Goal: Task Accomplishment & Management: Manage account settings

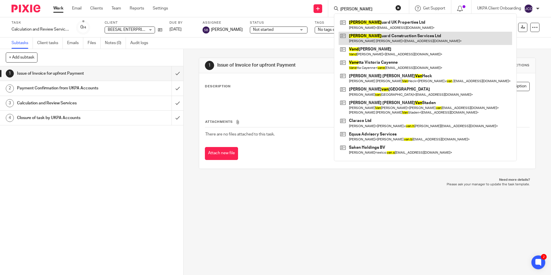
type input "vang"
click at [371, 37] on link at bounding box center [425, 38] width 173 height 13
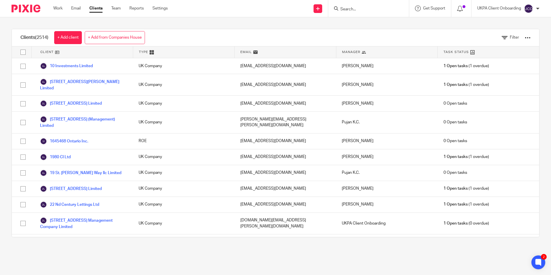
click at [525, 39] on div at bounding box center [528, 38] width 6 height 6
click at [467, 69] on link "Export clients to CSV file" at bounding box center [481, 68] width 80 height 9
click at [351, 6] on form at bounding box center [370, 8] width 61 height 7
click at [354, 9] on input "Search" at bounding box center [366, 9] width 52 height 5
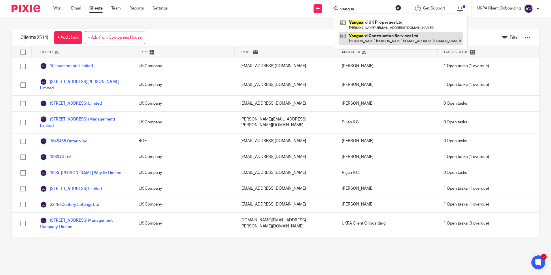
type input "vangua"
click link
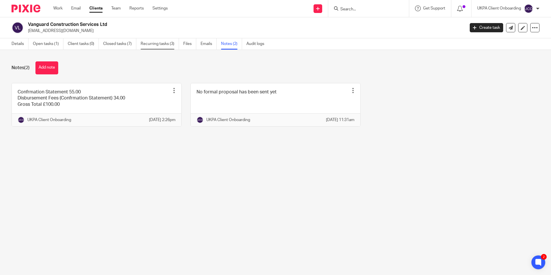
click at [163, 47] on link "Recurring tasks (3)" at bounding box center [160, 43] width 38 height 11
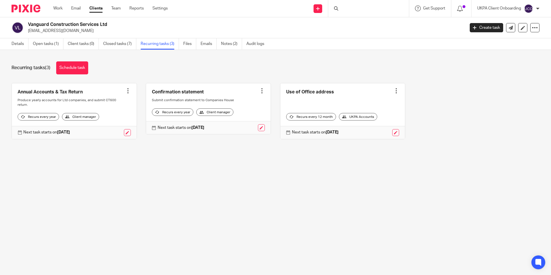
click at [237, 44] on link "Notes (2)" at bounding box center [231, 43] width 21 height 11
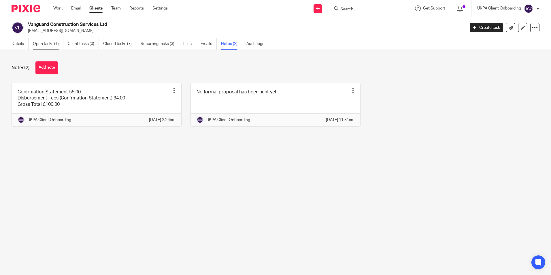
click at [50, 45] on link "Open tasks (1)" at bounding box center [48, 43] width 31 height 11
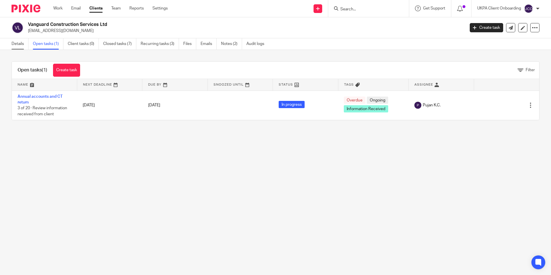
click at [17, 47] on link "Details" at bounding box center [20, 43] width 17 height 11
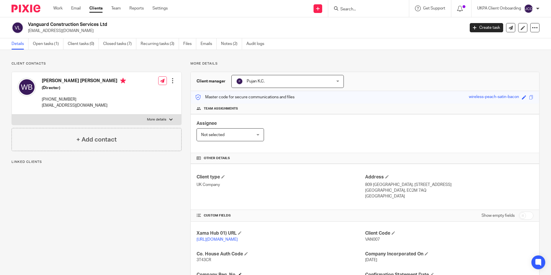
scroll to position [115, 0]
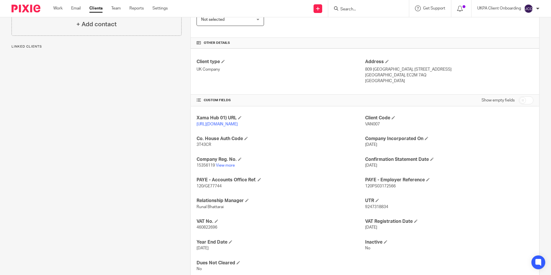
click at [223, 168] on p "15356119 View more" at bounding box center [280, 165] width 168 height 6
click at [225, 167] on link "View more" at bounding box center [225, 165] width 19 height 4
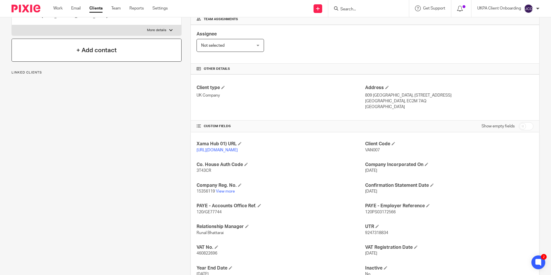
scroll to position [0, 0]
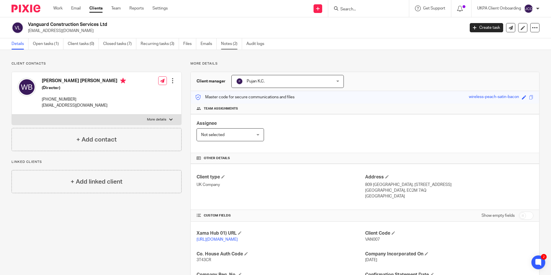
click at [226, 47] on link "Notes (2)" at bounding box center [231, 43] width 21 height 11
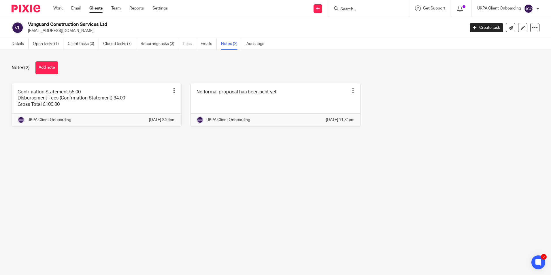
click at [86, 32] on p "[EMAIL_ADDRESS][DOMAIN_NAME]" at bounding box center [244, 31] width 433 height 6
copy main "[EMAIL_ADDRESS][DOMAIN_NAME] Create task Update from Companies House Export dat…"
click at [353, 8] on input "Search" at bounding box center [366, 9] width 52 height 5
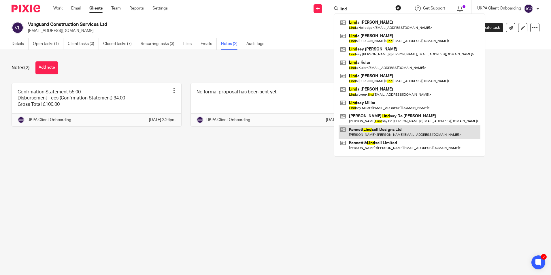
type input "lind"
click at [364, 129] on link at bounding box center [410, 131] width 142 height 13
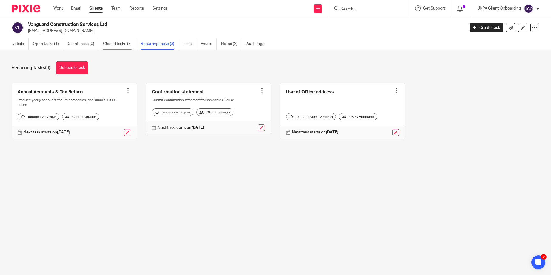
click at [124, 46] on link "Closed tasks (7)" at bounding box center [119, 43] width 33 height 11
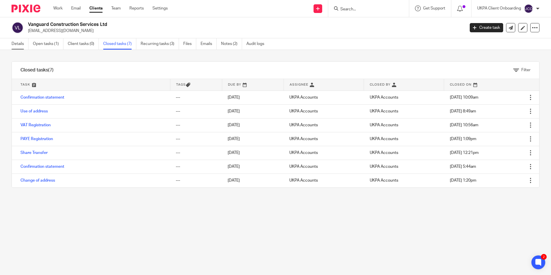
click at [24, 43] on link "Details" at bounding box center [20, 43] width 17 height 11
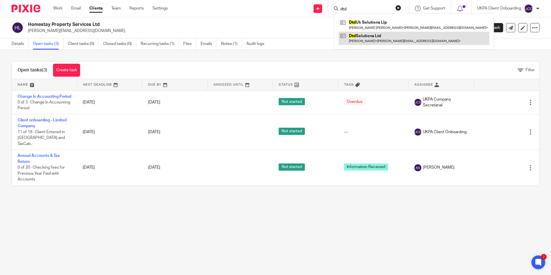
type input "dtd"
click at [355, 33] on link at bounding box center [414, 38] width 151 height 13
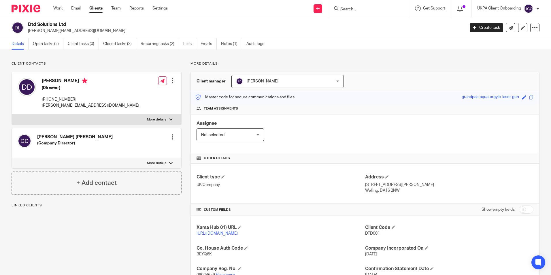
scroll to position [112, 0]
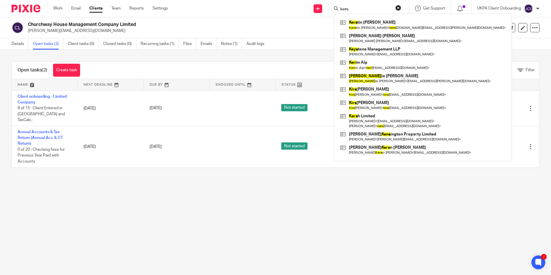
click at [353, 8] on input "kers" at bounding box center [366, 9] width 52 height 5
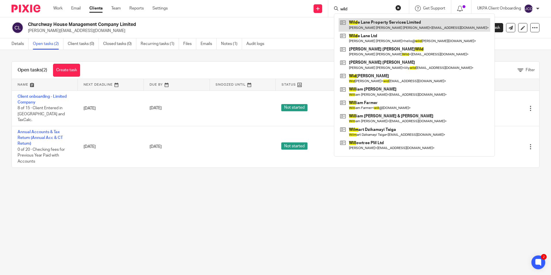
type input "wild"
click at [372, 28] on link at bounding box center [415, 24] width 152 height 13
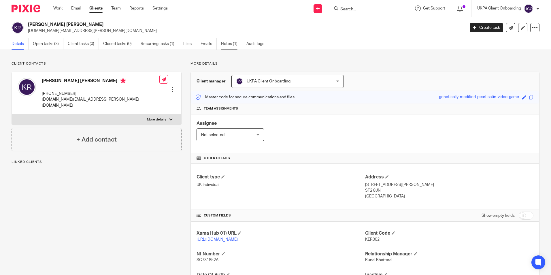
click at [230, 41] on link "Notes (1)" at bounding box center [231, 43] width 21 height 11
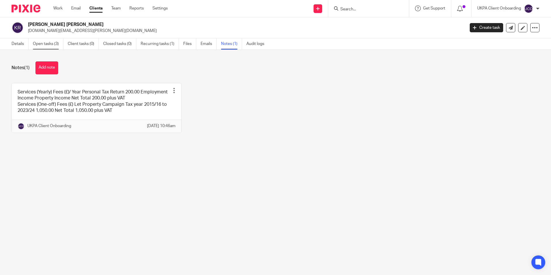
click at [47, 46] on link "Open tasks (3)" at bounding box center [48, 43] width 31 height 11
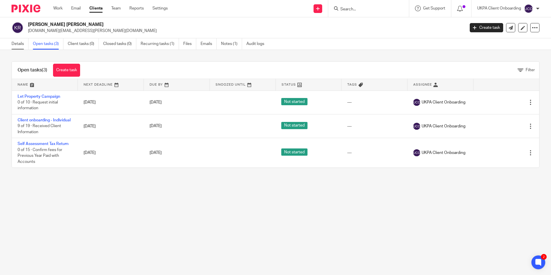
click at [22, 47] on link "Details" at bounding box center [20, 43] width 17 height 11
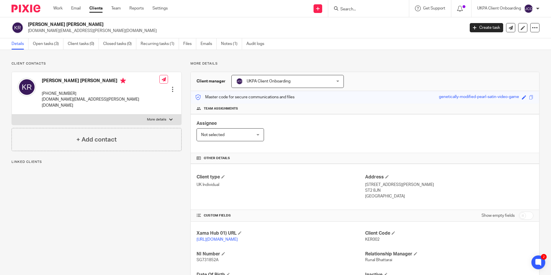
click at [273, 82] on span "UKPA Client Onboarding" at bounding box center [269, 81] width 44 height 4
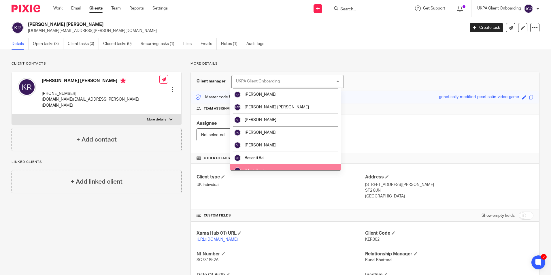
scroll to position [144, 0]
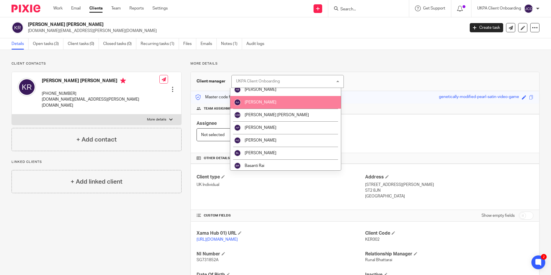
click at [259, 107] on li "[PERSON_NAME]" at bounding box center [285, 102] width 111 height 13
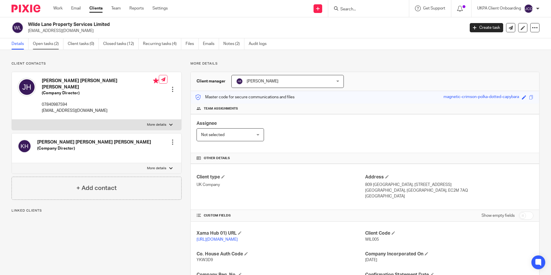
click at [56, 46] on link "Open tasks (2)" at bounding box center [48, 43] width 31 height 11
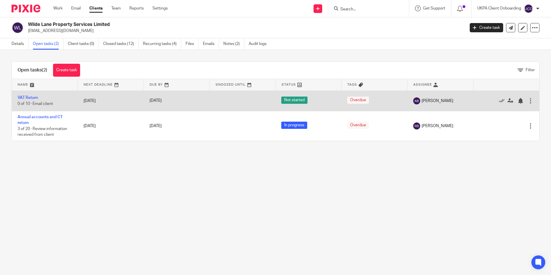
click at [528, 102] on div at bounding box center [531, 101] width 6 height 6
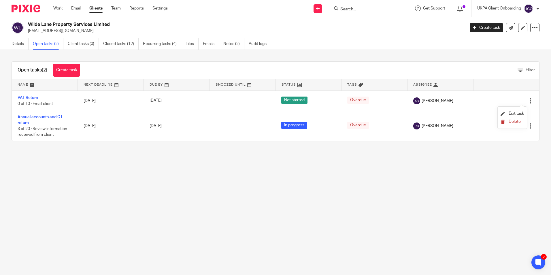
click at [513, 123] on span "Delete" at bounding box center [515, 122] width 12 height 4
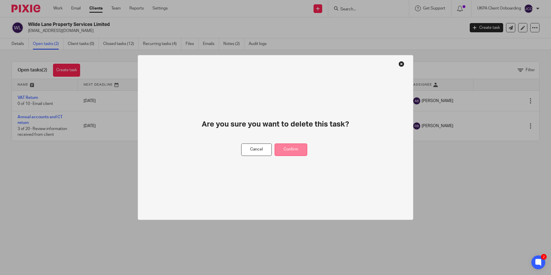
click at [296, 151] on button "Confirm" at bounding box center [291, 149] width 33 height 12
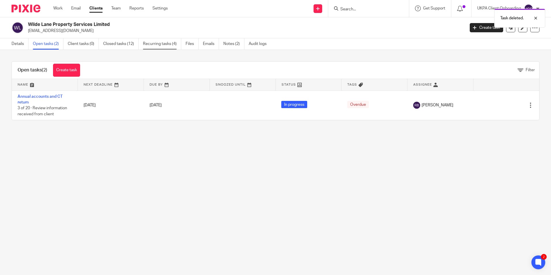
click at [172, 48] on link "Recurring tasks (4)" at bounding box center [162, 43] width 38 height 11
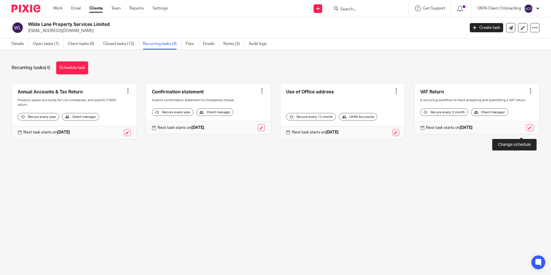
click at [526, 131] on link at bounding box center [529, 127] width 7 height 7
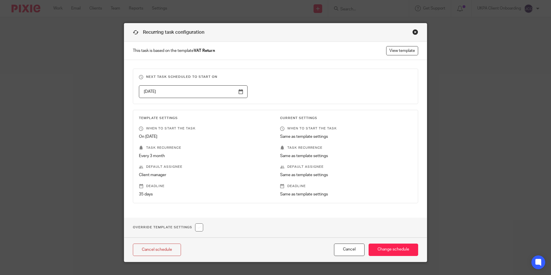
click at [236, 93] on input "2025-12-01" at bounding box center [193, 91] width 109 height 13
click at [238, 91] on input "2025-11-01" at bounding box center [193, 91] width 109 height 13
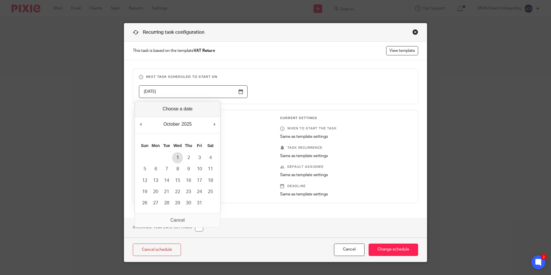
type input "2025-10-01"
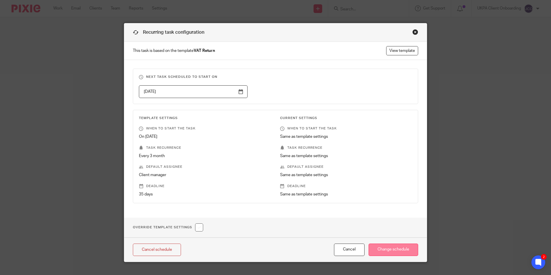
click at [392, 248] on input "Change schedule" at bounding box center [393, 249] width 50 height 12
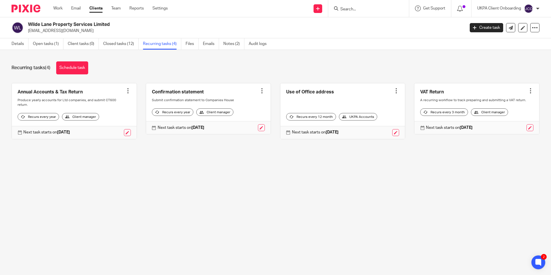
click at [370, 13] on div at bounding box center [368, 8] width 81 height 17
click at [366, 8] on input "Search" at bounding box center [366, 9] width 52 height 5
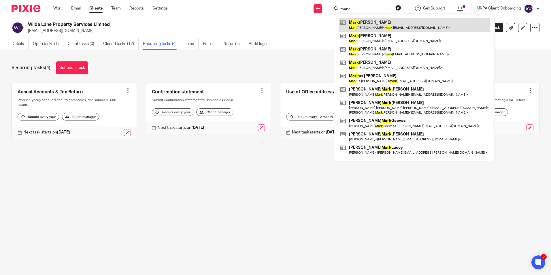
type input "mark"
click at [371, 27] on link at bounding box center [415, 24] width 152 height 13
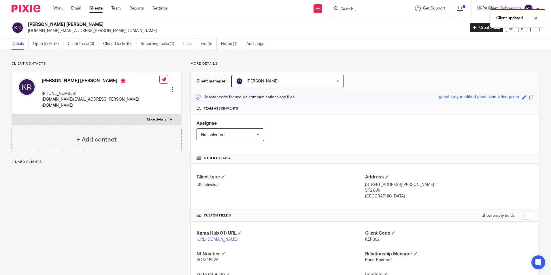
click at [355, 6] on div "Client updated." at bounding box center [410, 17] width 270 height 22
click at [353, 11] on div "Client updated." at bounding box center [410, 17] width 270 height 22
click at [345, 6] on div "Client updated." at bounding box center [410, 17] width 270 height 22
click at [101, 8] on link "Clients" at bounding box center [95, 8] width 13 height 6
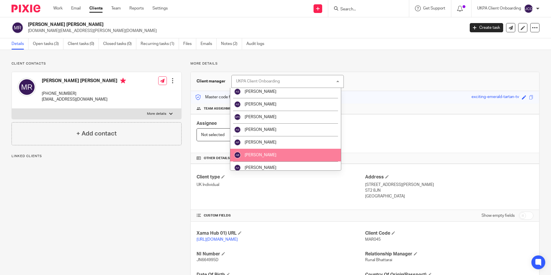
scroll to position [86, 0]
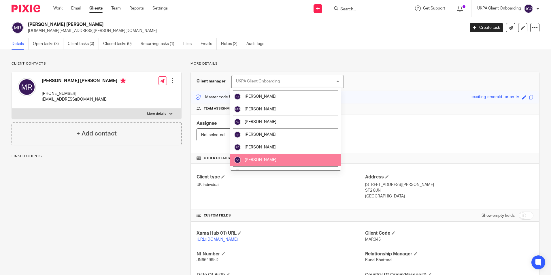
click at [272, 159] on span "[PERSON_NAME]" at bounding box center [261, 160] width 32 height 4
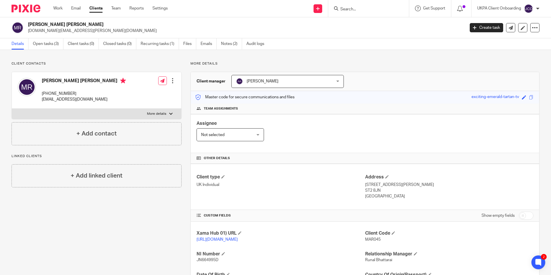
click at [365, 9] on input "Search" at bounding box center [366, 9] width 52 height 5
paste input "[PERSON_NAME] Rikower [PERSON_NAME]"
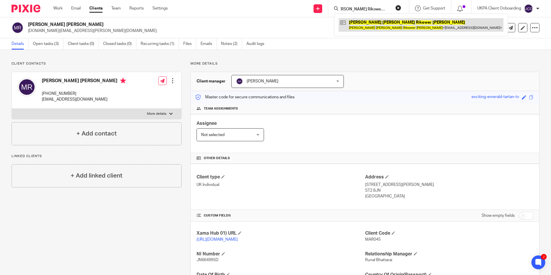
type input "[PERSON_NAME] Rikower [PERSON_NAME]"
click at [364, 24] on link at bounding box center [421, 24] width 165 height 13
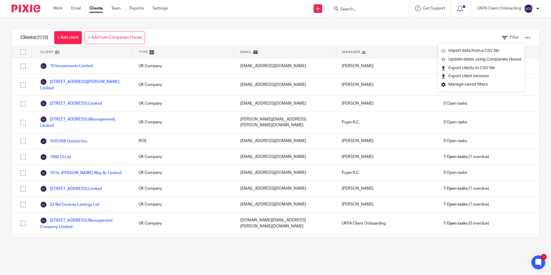
click at [343, 5] on form at bounding box center [370, 8] width 61 height 7
click at [345, 7] on input "Search" at bounding box center [366, 9] width 52 height 5
click at [351, 12] on form at bounding box center [370, 8] width 61 height 7
click at [354, 9] on input "Search" at bounding box center [366, 9] width 52 height 5
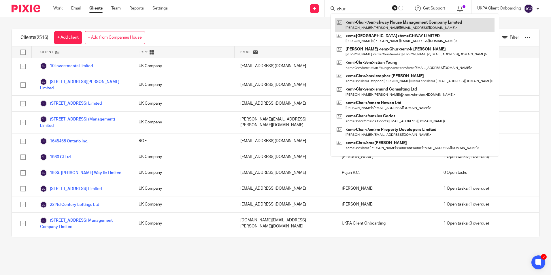
type input "chur"
click at [364, 25] on link at bounding box center [414, 24] width 159 height 13
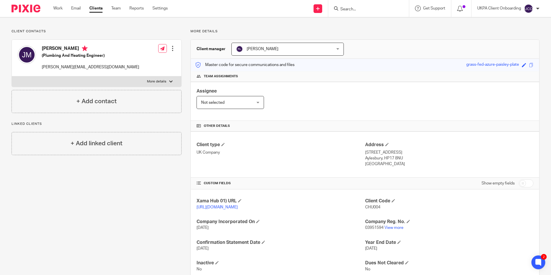
scroll to position [56, 0]
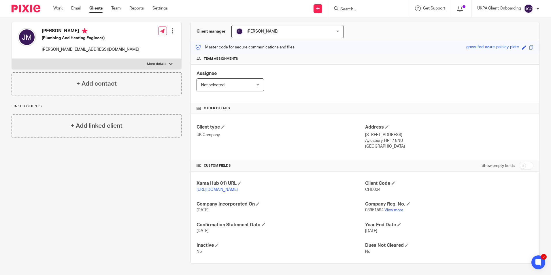
click at [520, 162] on input "checkbox" at bounding box center [526, 166] width 15 height 8
checkbox input "true"
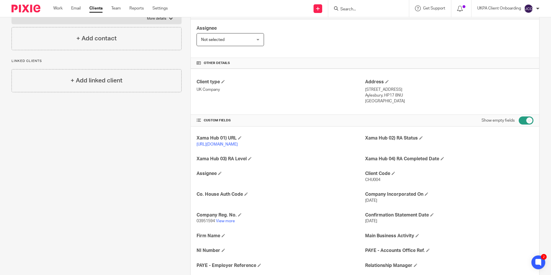
scroll to position [171, 0]
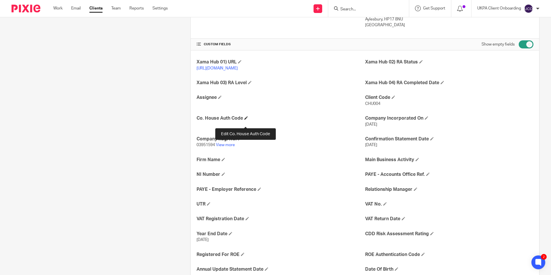
click at [246, 120] on span at bounding box center [245, 117] width 3 height 3
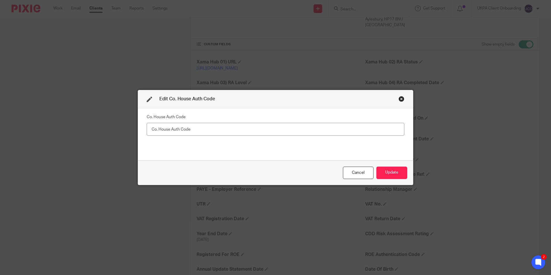
click at [162, 128] on input "text" at bounding box center [276, 129] width 258 height 13
type input "VWYACP"
click at [390, 174] on button "Update" at bounding box center [391, 173] width 31 height 12
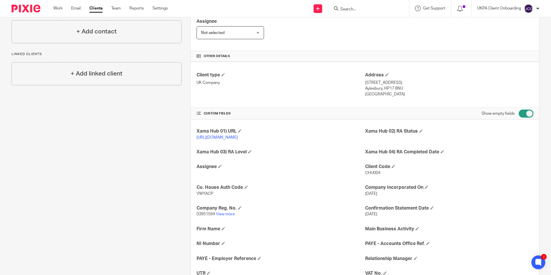
scroll to position [115, 0]
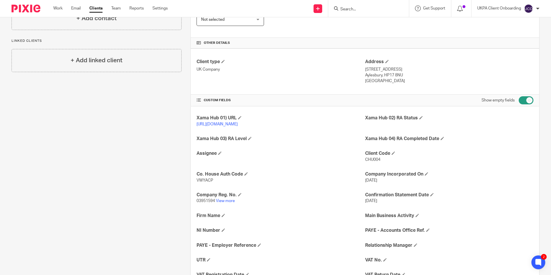
click at [364, 9] on input "Search" at bounding box center [366, 9] width 52 height 5
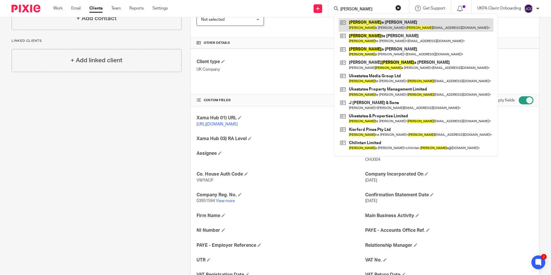
type input "[PERSON_NAME]"
click at [369, 24] on link at bounding box center [416, 24] width 155 height 13
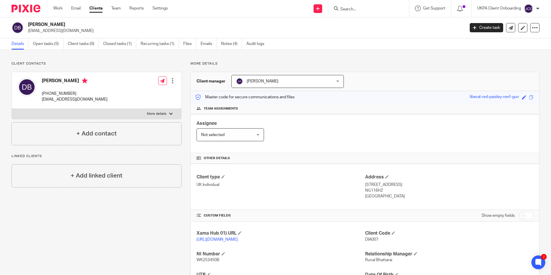
click at [345, 8] on input "Search" at bounding box center [366, 9] width 52 height 5
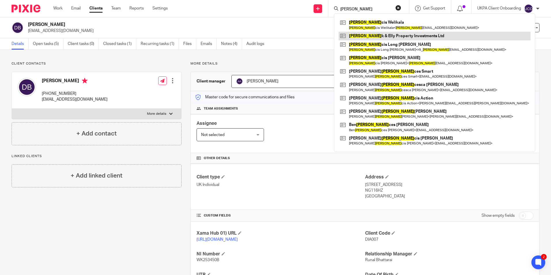
type input "[PERSON_NAME]"
click at [369, 34] on link at bounding box center [435, 36] width 192 height 9
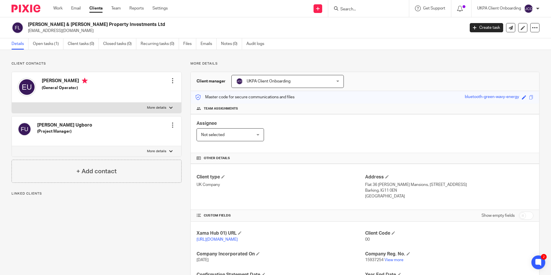
click at [275, 81] on span "UKPA Client Onboarding" at bounding box center [269, 81] width 44 height 4
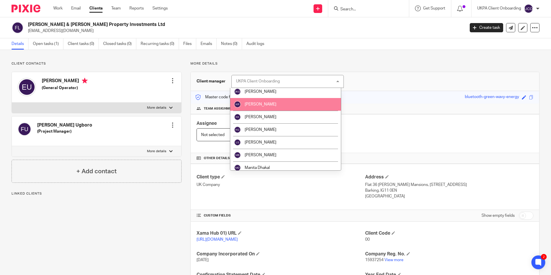
scroll to position [432, 0]
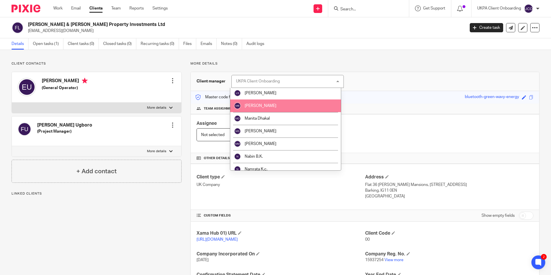
click at [262, 109] on li "[PERSON_NAME]" at bounding box center [285, 105] width 111 height 13
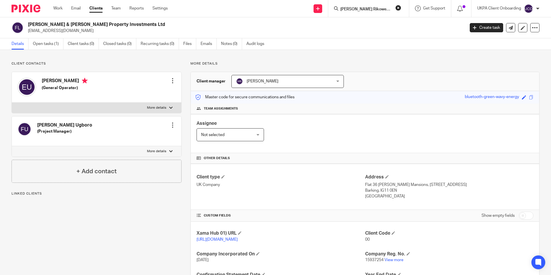
scroll to position [0, 5]
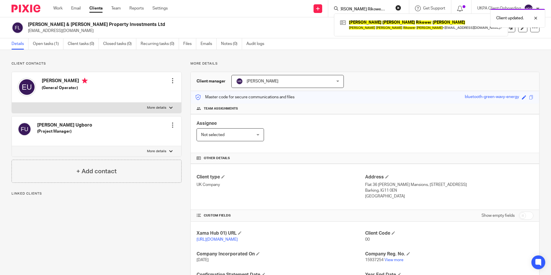
type input "[PERSON_NAME] Rikower [PERSON_NAME]"
click at [365, 23] on div "Client updated." at bounding box center [410, 17] width 270 height 22
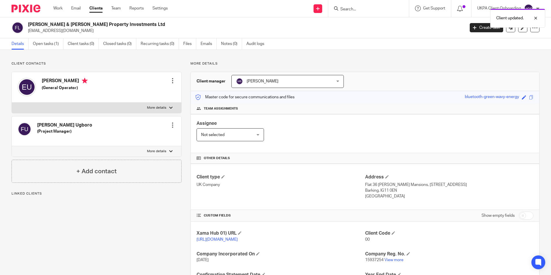
click at [350, 7] on div "Client updated." at bounding box center [410, 17] width 270 height 22
click at [351, 8] on div "Client updated." at bounding box center [410, 17] width 270 height 22
click at [356, 8] on div "Client updated." at bounding box center [410, 17] width 270 height 22
click at [356, 10] on div "Client updated." at bounding box center [410, 17] width 270 height 22
click at [356, 7] on input "Search" at bounding box center [366, 9] width 52 height 5
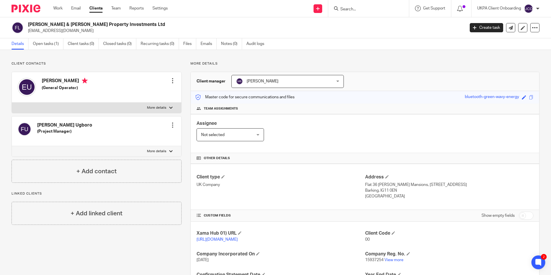
paste input "Promus Pty Ltd"
type input "Promus Pty Ltd"
click at [358, 25] on link at bounding box center [385, 24] width 92 height 13
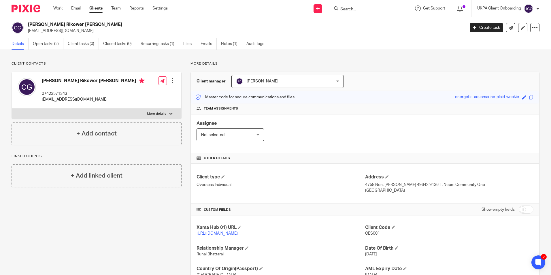
click at [365, 12] on input "Search" at bounding box center [366, 9] width 52 height 5
paste input "Ayle 24 S.A.R.L."
type input "Ayle 24 S.A.R.L."
click at [362, 23] on link at bounding box center [387, 24] width 97 height 13
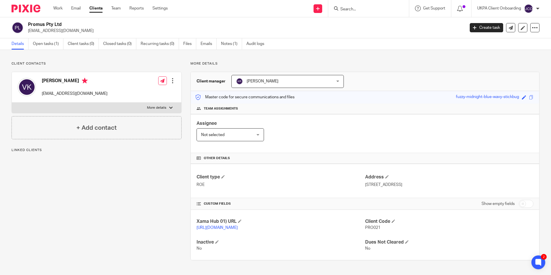
click at [353, 9] on input "Search" at bounding box center [366, 9] width 52 height 5
paste input "[PERSON_NAME] [PERSON_NAME]"
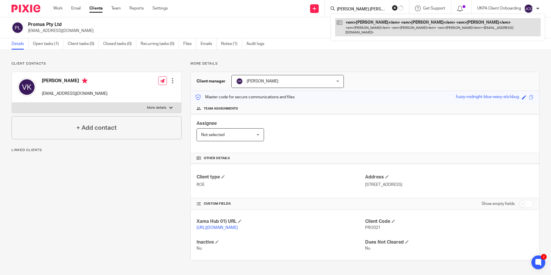
type input "[PERSON_NAME] [PERSON_NAME]"
click at [364, 22] on link at bounding box center [437, 27] width 205 height 18
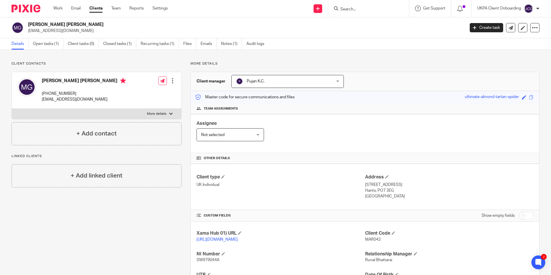
click at [356, 8] on input "Search" at bounding box center [366, 9] width 52 height 5
paste input "[PERSON_NAME] [PERSON_NAME]"
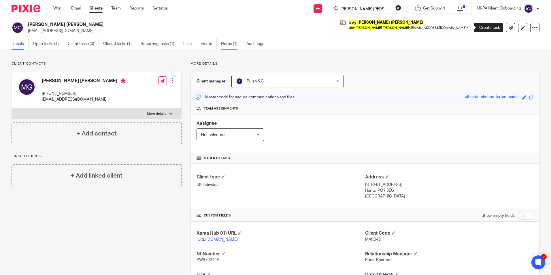
type input "[PERSON_NAME] [PERSON_NAME]"
click at [234, 46] on link "Notes (1)" at bounding box center [231, 43] width 21 height 11
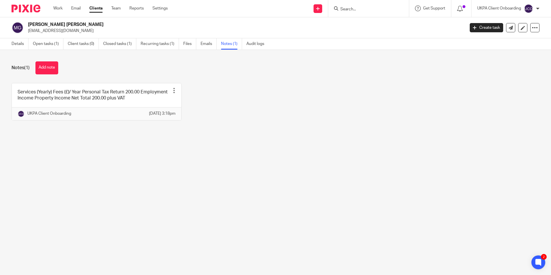
click at [71, 31] on p "[EMAIL_ADDRESS][DOMAIN_NAME]" at bounding box center [244, 31] width 433 height 6
copy main "[EMAIL_ADDRESS][DOMAIN_NAME] Create task Update from Companies House Export dat…"
click at [356, 11] on input "Search" at bounding box center [366, 9] width 52 height 5
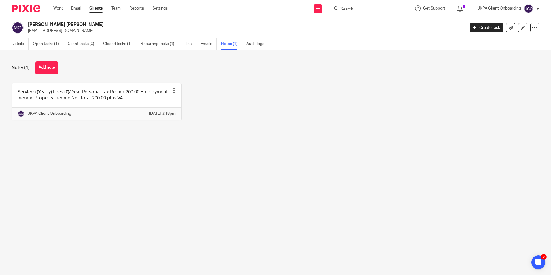
paste input "[EMAIL_ADDRESS][DOMAIN_NAME]"
type input "duplex8rota@gmail.com"
click at [398, 7] on button "reset" at bounding box center [398, 8] width 6 height 6
click at [377, 9] on input "Search" at bounding box center [362, 9] width 52 height 5
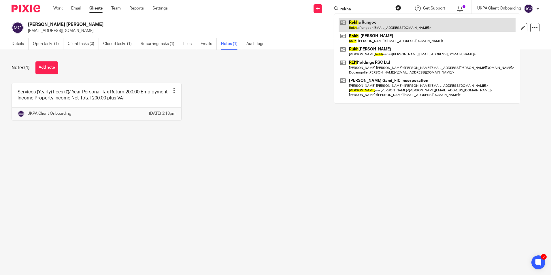
type input "rekha"
click at [377, 26] on link at bounding box center [427, 24] width 177 height 13
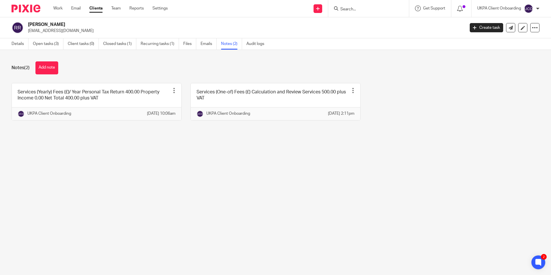
click at [57, 28] on p "[EMAIL_ADDRESS][DOMAIN_NAME]" at bounding box center [244, 31] width 433 height 6
copy main "info@rungooproperties.com Create task Update from Companies House Export data M…"
click at [355, 10] on input "Search" at bounding box center [366, 9] width 52 height 5
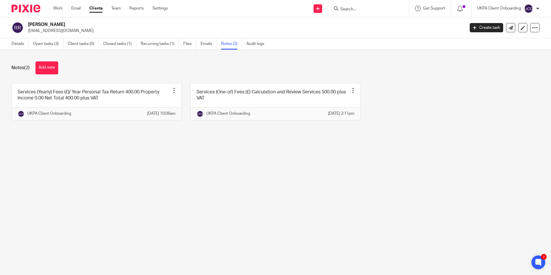
paste input "info@rungooproperties.com"
type input "info@rungooproperties.com"
click at [24, 41] on link "Details" at bounding box center [20, 43] width 17 height 11
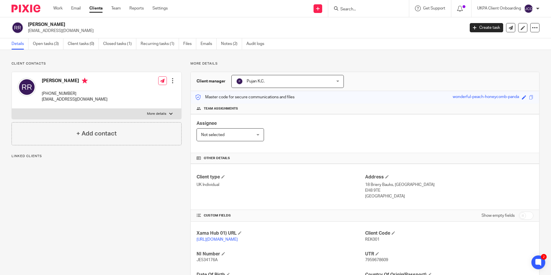
click at [355, 6] on form at bounding box center [370, 8] width 61 height 7
paste input "[PERSON_NAME] [PERSON_NAME]"
click at [355, 9] on input "[PERSON_NAME] [PERSON_NAME]" at bounding box center [366, 9] width 52 height 5
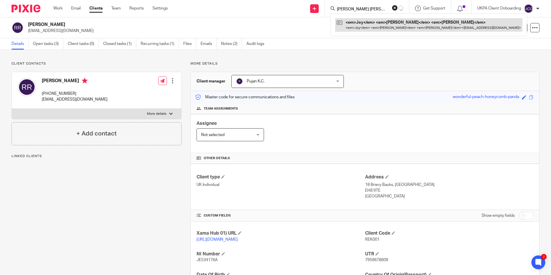
type input "[PERSON_NAME] [PERSON_NAME]"
click at [366, 26] on link at bounding box center [428, 24] width 187 height 13
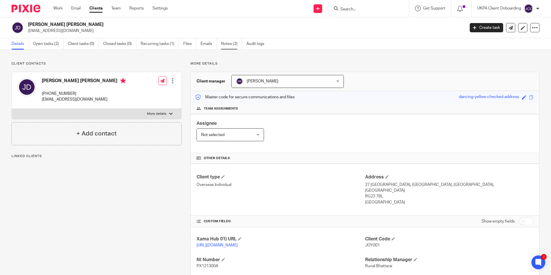
click at [226, 48] on link "Notes (2)" at bounding box center [231, 43] width 21 height 11
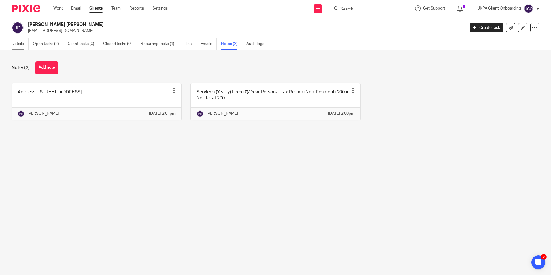
click at [26, 44] on link "Details" at bounding box center [20, 43] width 17 height 11
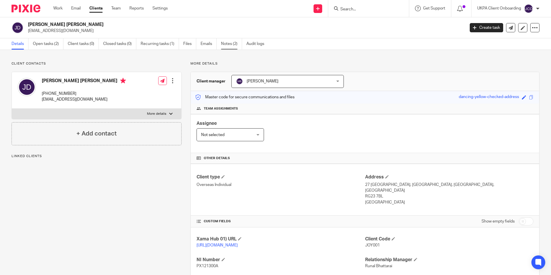
click at [232, 47] on link "Notes (2)" at bounding box center [231, 43] width 21 height 11
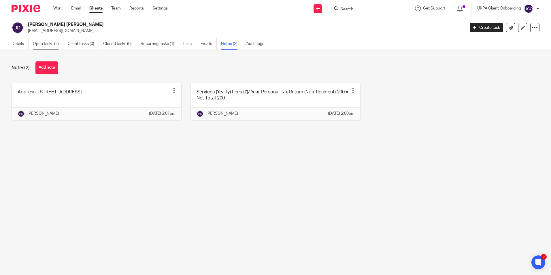
click at [50, 47] on link "Open tasks (2)" at bounding box center [48, 43] width 31 height 11
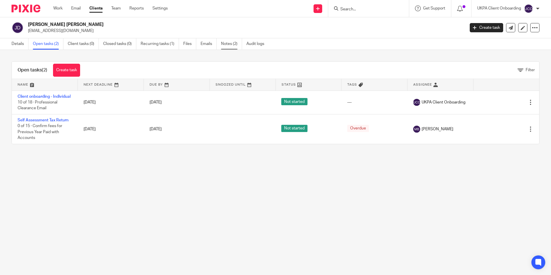
click at [230, 46] on link "Notes (2)" at bounding box center [231, 43] width 21 height 11
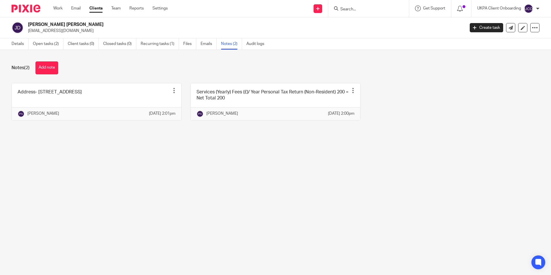
click at [22, 47] on link "Details" at bounding box center [20, 43] width 17 height 11
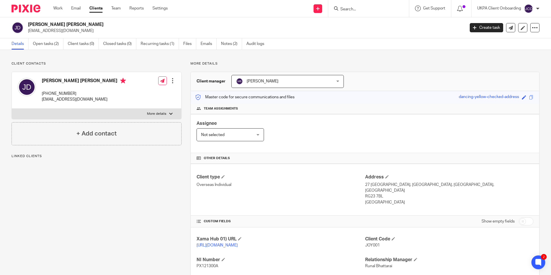
click at [64, 31] on p "[EMAIL_ADDRESS][DOMAIN_NAME]" at bounding box center [244, 31] width 433 height 6
copy main "[EMAIL_ADDRESS][DOMAIN_NAME] Create task Update from Companies House Export dat…"
click at [356, 12] on input "Search" at bounding box center [366, 9] width 52 height 5
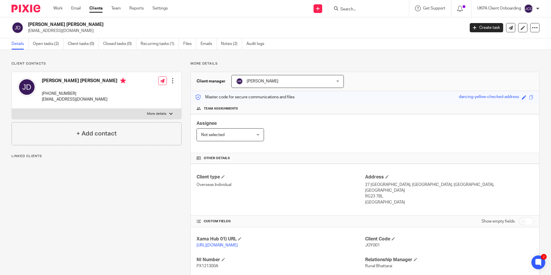
paste input "joymalinger@hotmail.com"
type input "joymalinger@hotmail.com"
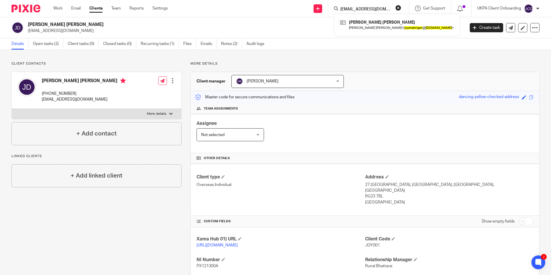
drag, startPoint x: 398, startPoint y: 9, endPoint x: 374, endPoint y: 8, distance: 23.9
click at [398, 9] on button "reset" at bounding box center [398, 8] width 6 height 6
click at [374, 8] on input "Search" at bounding box center [366, 9] width 52 height 5
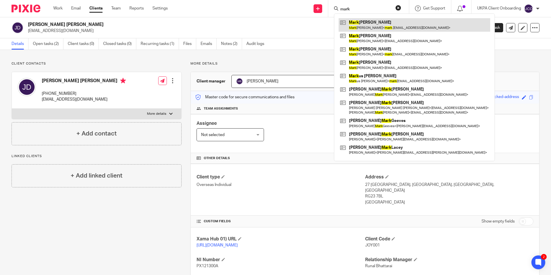
type input "mark"
click at [372, 22] on link at bounding box center [415, 24] width 152 height 13
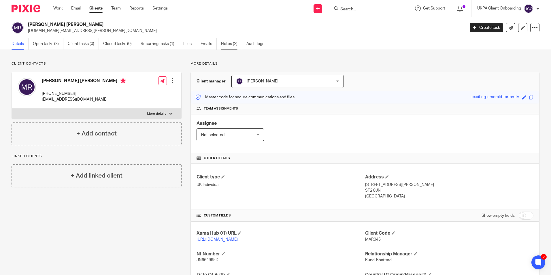
click at [235, 41] on link "Notes (2)" at bounding box center [231, 43] width 21 height 11
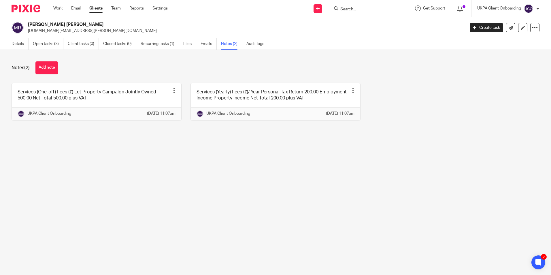
click at [351, 9] on input "Search" at bounding box center [366, 9] width 52 height 5
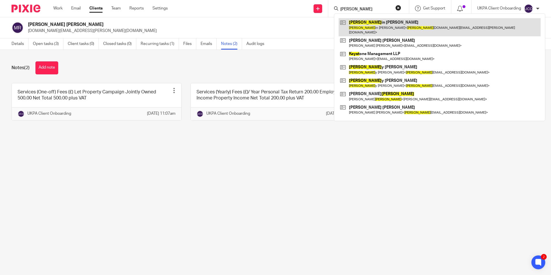
type input "kerst"
click at [363, 26] on link at bounding box center [440, 27] width 202 height 18
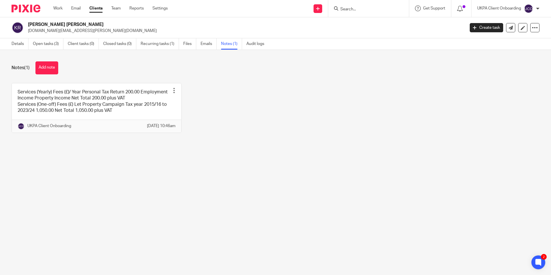
click at [351, 9] on input "Search" at bounding box center [366, 9] width 52 height 5
paste input "Najla S.A."
type input "Najla S.A."
click at [372, 23] on link at bounding box center [386, 24] width 95 height 13
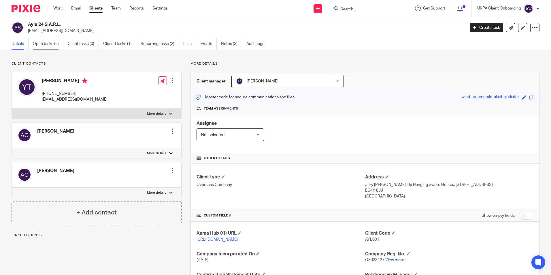
click at [51, 45] on link "Open tasks (2)" at bounding box center [48, 43] width 31 height 11
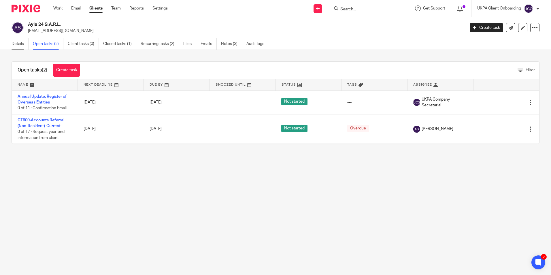
click at [25, 41] on link "Details" at bounding box center [20, 43] width 17 height 11
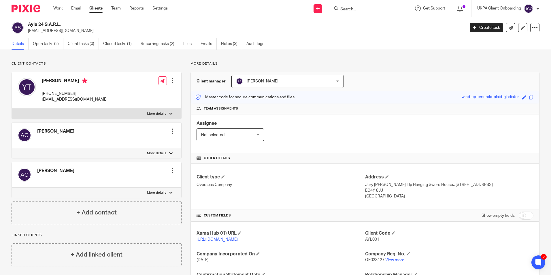
click at [364, 10] on input "Search" at bounding box center [366, 9] width 52 height 5
paste input "Yasmeen Keybridge S.A"
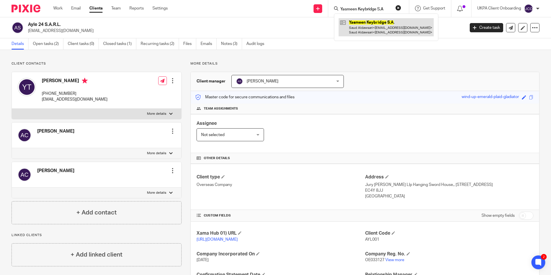
type input "Yasmeen Keybridge S.A"
click at [398, 8] on button "reset" at bounding box center [398, 8] width 6 height 6
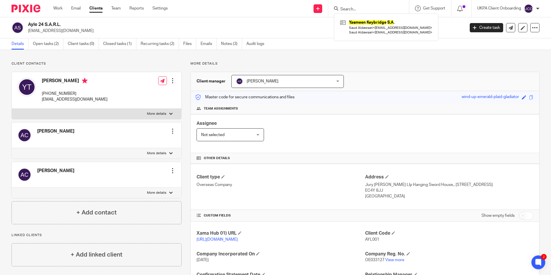
click at [370, 6] on form at bounding box center [370, 8] width 61 height 7
click at [364, 11] on input "Search" at bounding box center [366, 9] width 52 height 5
paste input "Ayn Shams S.A."
type input "Ayn Shams S.A."
click at [368, 27] on link at bounding box center [386, 24] width 95 height 13
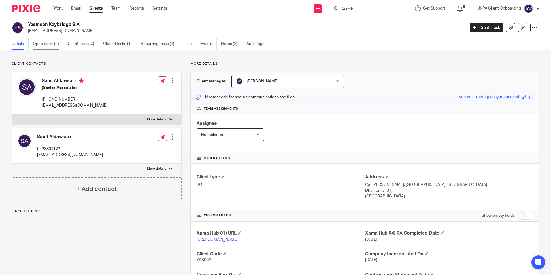
drag, startPoint x: 0, startPoint y: 0, endPoint x: 44, endPoint y: 48, distance: 65.3
click at [44, 48] on link "Open tasks (2)" at bounding box center [48, 43] width 31 height 11
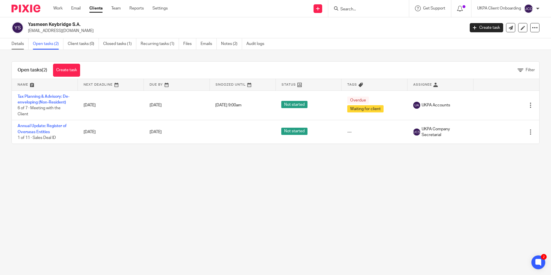
click at [23, 41] on link "Details" at bounding box center [20, 43] width 17 height 11
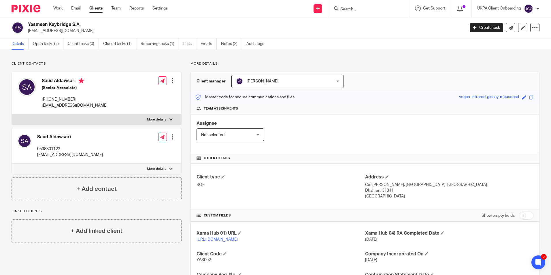
click at [353, 9] on input "Search" at bounding box center [366, 9] width 52 height 5
paste input "TEDWORTH HOLDINGS LTD"
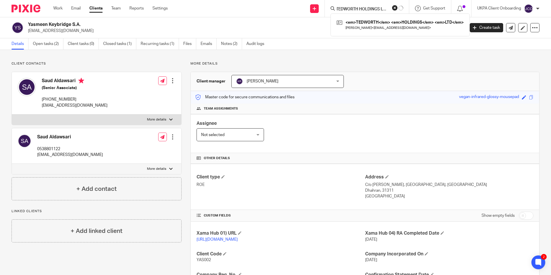
type input "TEDWORTH HOLDINGS LTD"
click at [359, 26] on link at bounding box center [400, 24] width 130 height 13
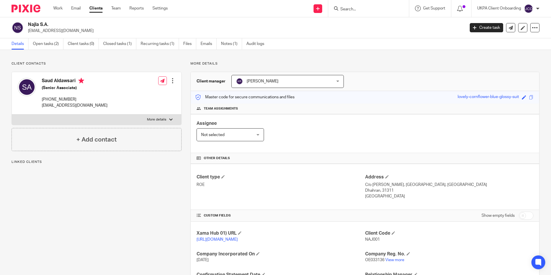
scroll to position [76, 0]
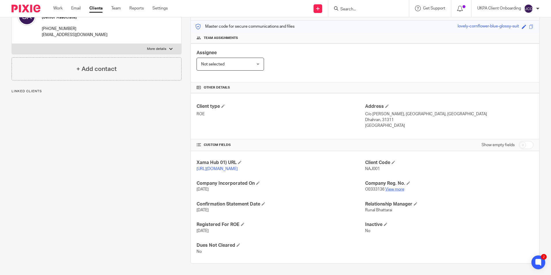
click at [391, 189] on link "View more" at bounding box center [394, 189] width 19 height 4
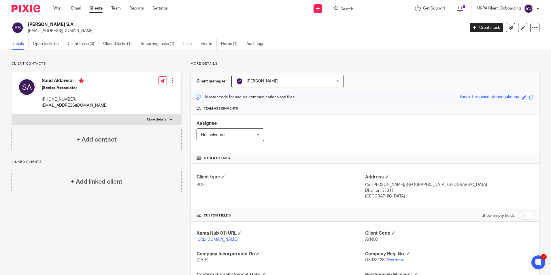
click at [373, 13] on div at bounding box center [368, 8] width 81 height 17
click at [372, 11] on input "Search" at bounding box center [366, 9] width 52 height 5
paste input "[PERSON_NAME] & [PERSON_NAME] Property Investments Ltd"
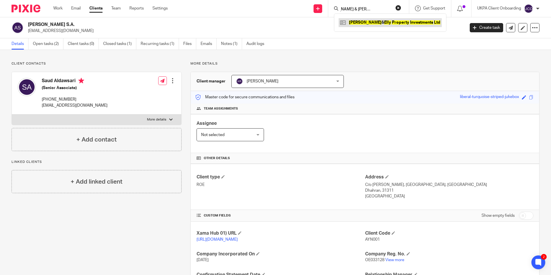
type input "[PERSON_NAME] & [PERSON_NAME] Property Investments Ltd"
click at [364, 20] on link at bounding box center [390, 22] width 103 height 9
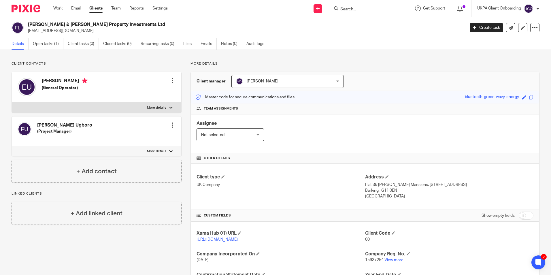
click at [351, 7] on input "Search" at bounding box center [366, 9] width 52 height 5
paste input "Poopalapillai Gajamugan"
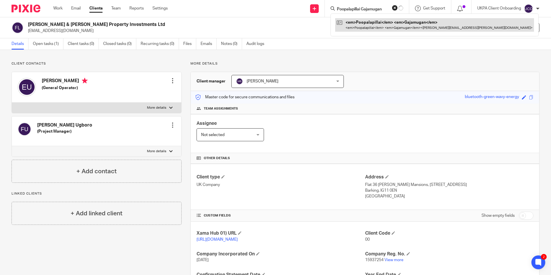
type input "Poopalapillai Gajamugan"
click at [360, 20] on link at bounding box center [434, 24] width 199 height 13
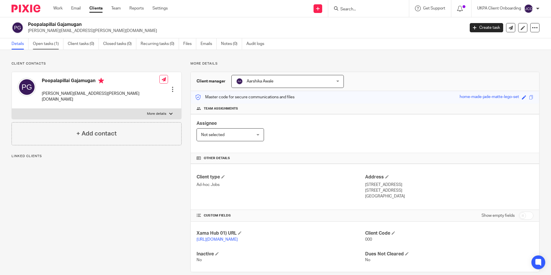
click at [55, 45] on link "Open tasks (1)" at bounding box center [48, 43] width 31 height 11
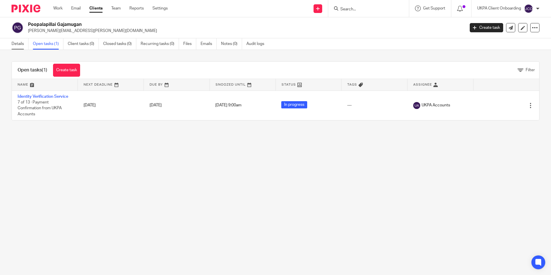
click at [26, 46] on link "Details" at bounding box center [20, 43] width 17 height 11
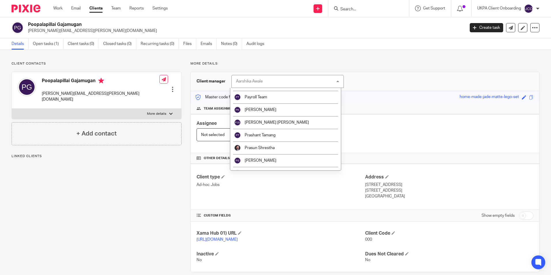
scroll to position [932, 0]
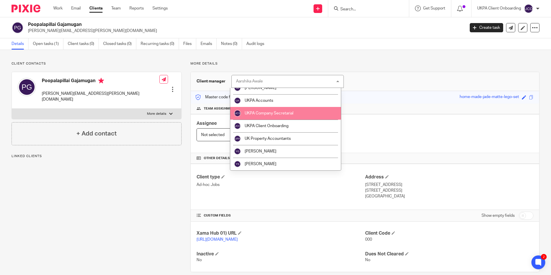
click at [271, 115] on span "UKPA Company Secretarial" at bounding box center [269, 113] width 49 height 4
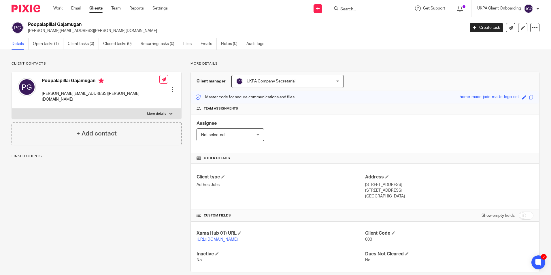
click at [368, 6] on form at bounding box center [370, 8] width 61 height 7
click at [366, 9] on input "Search" at bounding box center [366, 9] width 52 height 5
paste input "Cesar Andres Rikower Golbert"
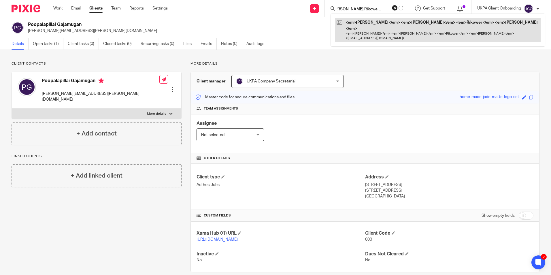
type input "Cesar Andres Rikower Golbert"
click at [360, 25] on link at bounding box center [437, 30] width 205 height 24
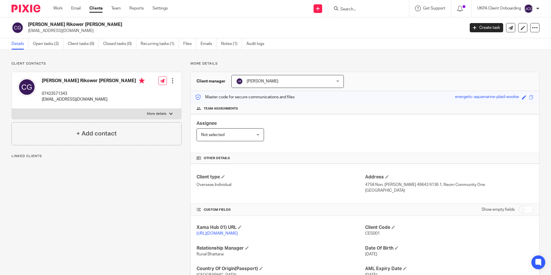
click at [54, 31] on p "[EMAIL_ADDRESS][DOMAIN_NAME]" at bounding box center [244, 31] width 433 height 6
copy main "sbmolina@hotmail.com Create task Update from Companies House Export data Merge …"
click at [347, 7] on input "Search" at bounding box center [366, 9] width 52 height 5
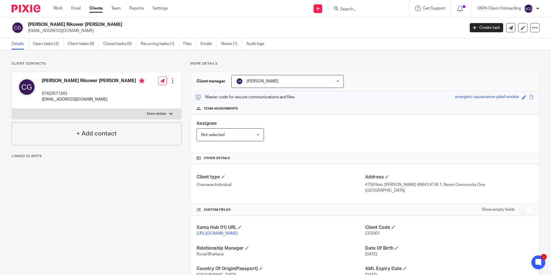
paste input "[EMAIL_ADDRESS][DOMAIN_NAME]"
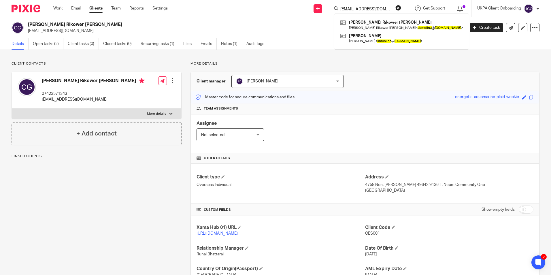
type input "[EMAIL_ADDRESS][DOMAIN_NAME]"
drag, startPoint x: 398, startPoint y: 7, endPoint x: 373, endPoint y: 8, distance: 24.8
click at [398, 7] on button "reset" at bounding box center [398, 8] width 6 height 6
click at [373, 8] on input "Search" at bounding box center [366, 9] width 52 height 5
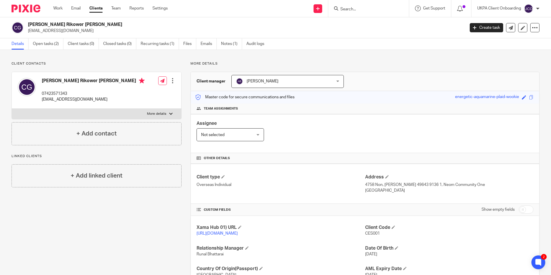
paste input "[PERSON_NAME]"
type input "[PERSON_NAME]"
click at [357, 26] on link at bounding box center [382, 24] width 87 height 13
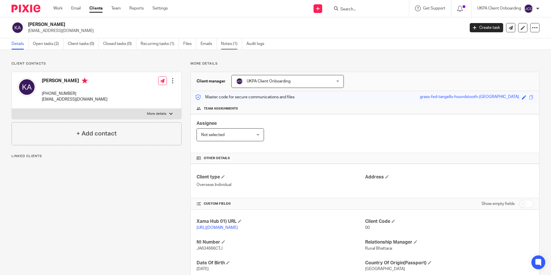
click at [231, 48] on link "Notes (1)" at bounding box center [231, 43] width 21 height 11
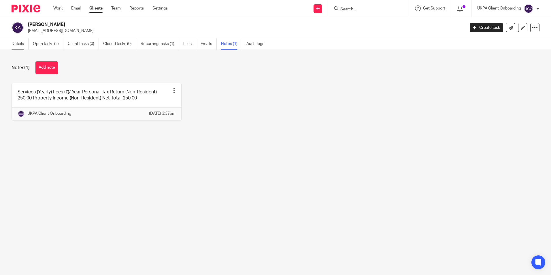
click at [21, 44] on link "Details" at bounding box center [20, 43] width 17 height 11
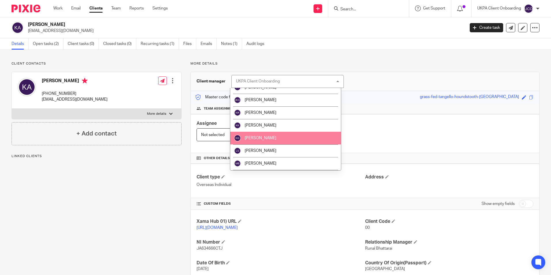
scroll to position [403, 0]
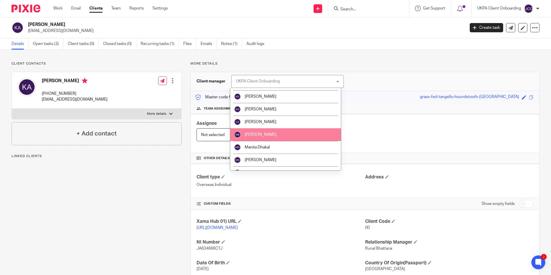
click at [262, 138] on li "[PERSON_NAME]" at bounding box center [285, 134] width 111 height 13
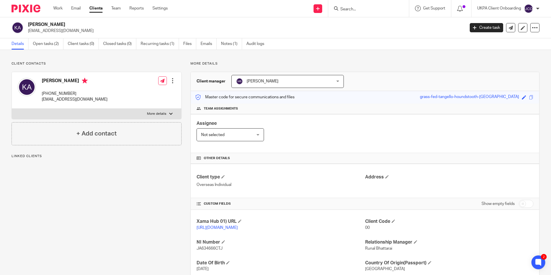
click at [52, 32] on p "[EMAIL_ADDRESS][DOMAIN_NAME]" at bounding box center [244, 31] width 433 height 6
copy main "kerimalp2@gmail.com Create task Update from Companies House Export data Merge A…"
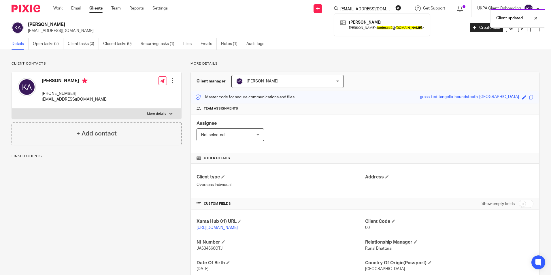
type input "[EMAIL_ADDRESS][DOMAIN_NAME]"
click at [399, 7] on button "reset" at bounding box center [398, 8] width 6 height 6
click at [380, 8] on input "Search" at bounding box center [366, 9] width 52 height 5
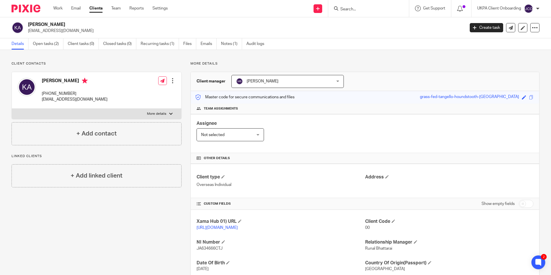
paste input "[PERSON_NAME]"
type input "[PERSON_NAME]"
click at [372, 23] on link at bounding box center [390, 24] width 102 height 13
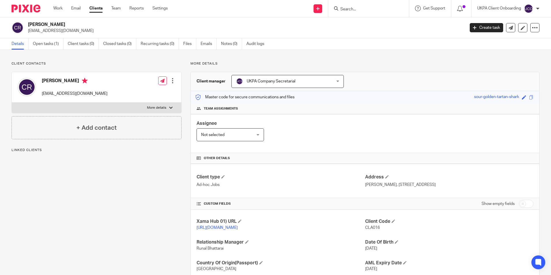
click at [278, 82] on span "UKPA Company Secretarial" at bounding box center [271, 81] width 49 height 4
click at [58, 32] on p "[EMAIL_ADDRESS][DOMAIN_NAME]" at bounding box center [244, 31] width 433 height 6
copy main "cra@geiagroup.com Create task Update from Companies House Export data Merge Arc…"
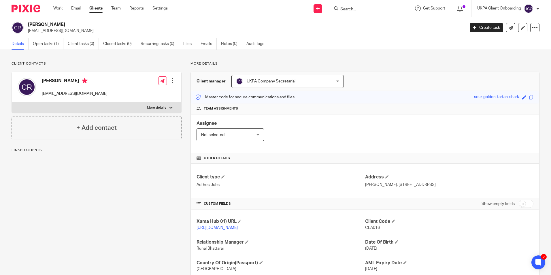
click at [352, 10] on input "Search" at bounding box center [366, 9] width 52 height 5
paste input "[EMAIL_ADDRESS][DOMAIN_NAME]"
type input "[EMAIL_ADDRESS][DOMAIN_NAME]"
click at [319, 82] on span "UKPA Company Secretarial" at bounding box center [279, 81] width 86 height 12
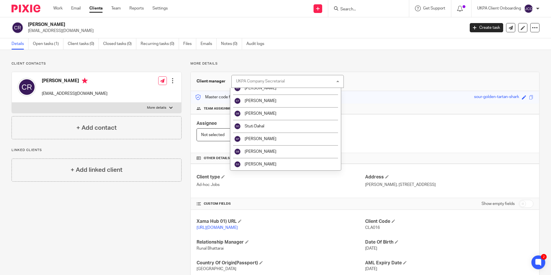
scroll to position [932, 0]
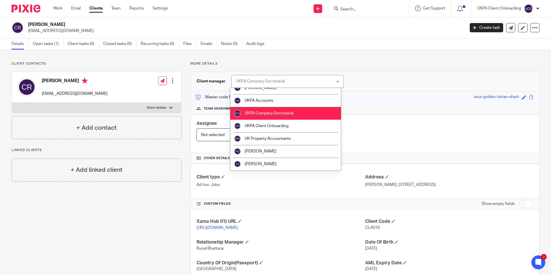
click at [274, 111] on span "UKPA Company Secretarial" at bounding box center [269, 113] width 49 height 4
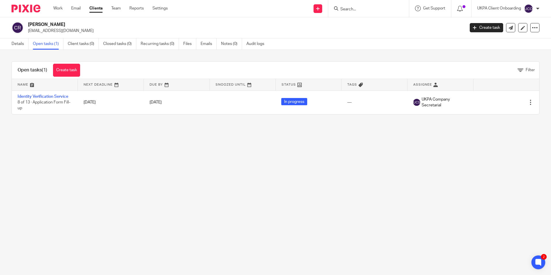
click at [356, 8] on input "Search" at bounding box center [366, 9] width 52 height 5
paste input "Rocha & Silva Group Ltd"
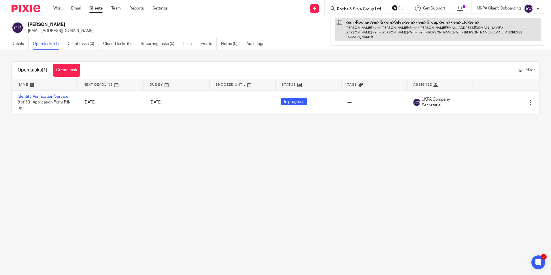
type input "Rocha & Silva Group Ltd"
click at [356, 24] on link at bounding box center [437, 29] width 205 height 23
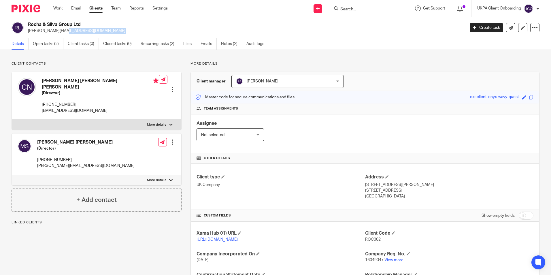
drag, startPoint x: 0, startPoint y: 0, endPoint x: 65, endPoint y: 30, distance: 71.3
click at [65, 30] on p "[PERSON_NAME][EMAIL_ADDRESS][DOMAIN_NAME]" at bounding box center [244, 31] width 433 height 6
click at [357, 10] on input "Search" at bounding box center [366, 9] width 52 height 5
paste input "lucas@mobrasgroup.co.uk"
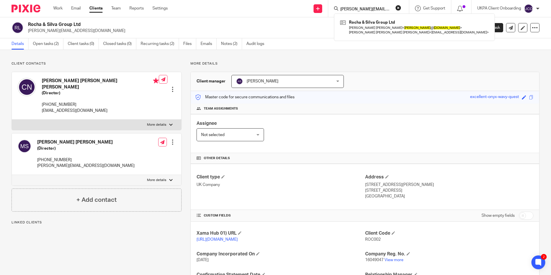
type input "lucas@mobrasgroup.co.uk"
drag, startPoint x: 52, startPoint y: 44, endPoint x: 56, endPoint y: 46, distance: 5.2
click at [52, 44] on link "Open tasks (2)" at bounding box center [48, 43] width 31 height 11
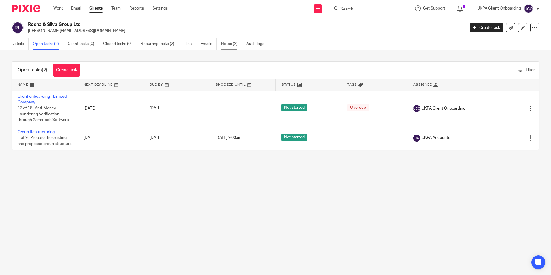
click at [236, 44] on link "Notes (2)" at bounding box center [231, 43] width 21 height 11
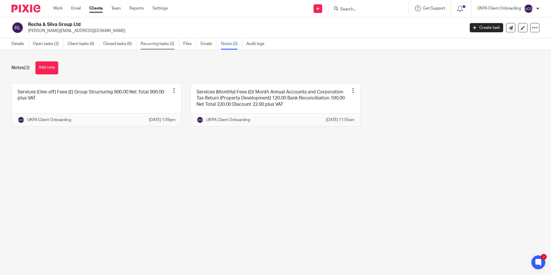
click at [148, 47] on link "Recurring tasks (2)" at bounding box center [160, 43] width 38 height 11
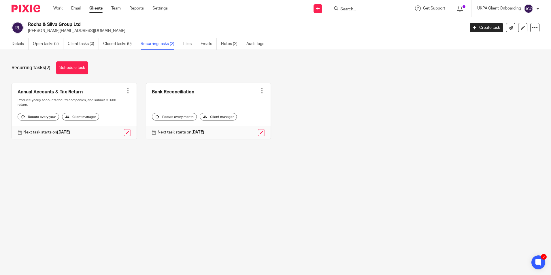
click at [352, 14] on div at bounding box center [368, 8] width 81 height 17
click at [353, 10] on input "Search" at bounding box center [366, 9] width 52 height 5
paste input "PSI GROUP CORPORATION"
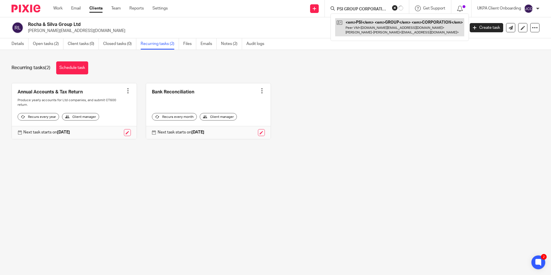
type input "PSI GROUP CORPORATION"
click at [359, 23] on link at bounding box center [401, 27] width 125 height 18
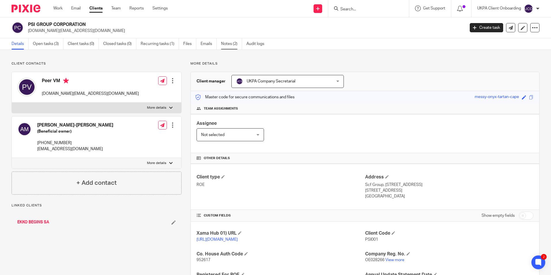
click at [228, 43] on link "Notes (2)" at bounding box center [231, 43] width 21 height 11
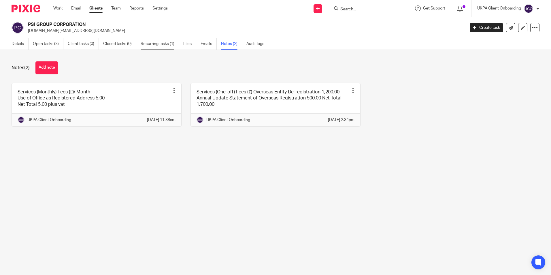
click at [162, 45] on link "Recurring tasks (1)" at bounding box center [160, 43] width 38 height 11
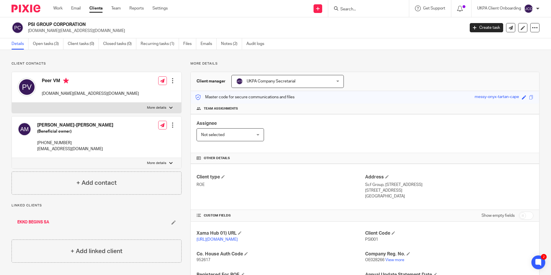
click at [352, 7] on input "Search" at bounding box center [366, 9] width 52 height 5
click at [372, 5] on form at bounding box center [370, 8] width 61 height 7
click at [368, 9] on input "Search" at bounding box center [366, 9] width 52 height 5
paste input "[PERSON_NAME] [PERSON_NAME]"
type input "[PERSON_NAME] [PERSON_NAME]"
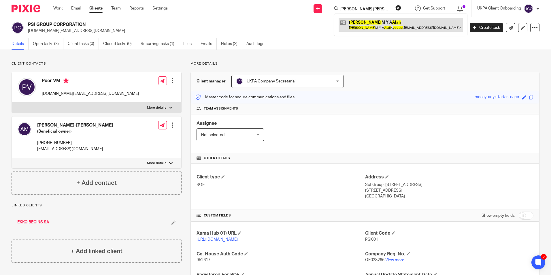
click at [368, 22] on link at bounding box center [401, 24] width 124 height 13
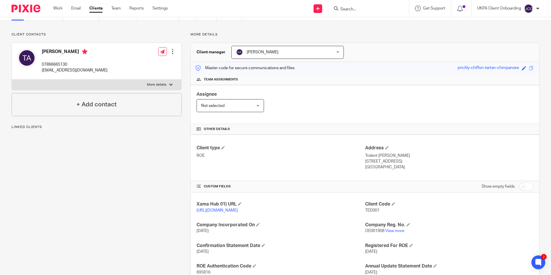
scroll to position [76, 0]
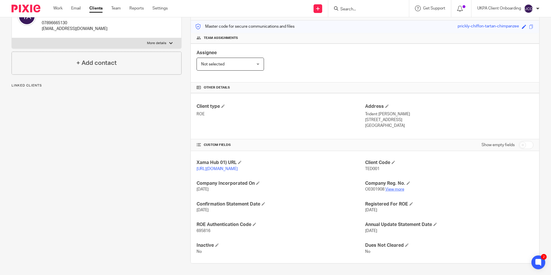
click at [394, 191] on link "View more" at bounding box center [394, 189] width 19 height 4
click at [375, 10] on input "Search" at bounding box center [366, 9] width 52 height 5
paste input "KMB KELLY PTY LTD"
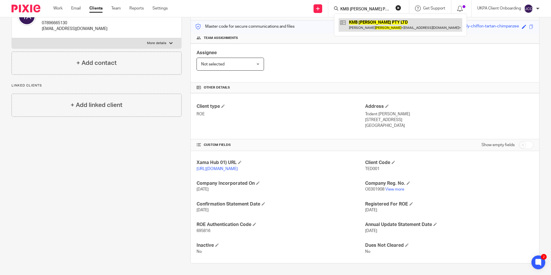
type input "KMB KELLY PTY LTD"
click at [363, 27] on link at bounding box center [401, 24] width 124 height 13
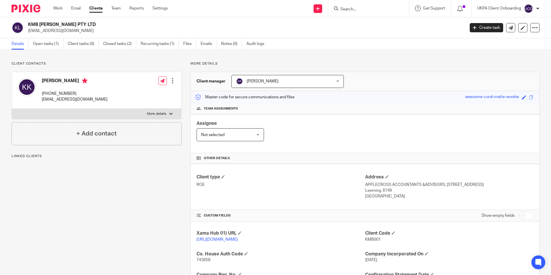
scroll to position [97, 0]
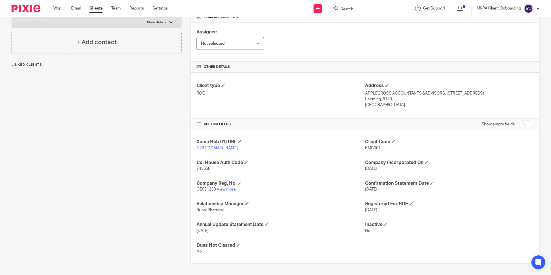
click at [228, 190] on link "View more" at bounding box center [226, 189] width 19 height 4
click at [362, 7] on input "Search" at bounding box center [366, 9] width 52 height 5
paste input "shaibalm@mindverseconsulting.com"
type input "shaibalm@mindverseconsulting.com"
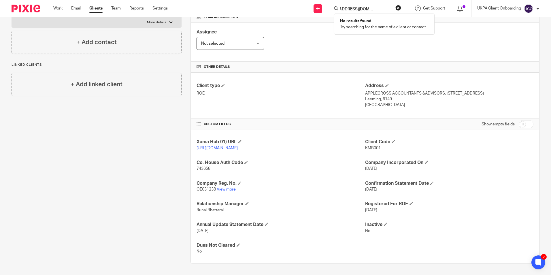
scroll to position [0, 0]
click at [397, 7] on button "reset" at bounding box center [398, 8] width 6 height 6
click at [384, 8] on input "Search" at bounding box center [366, 9] width 52 height 5
paste input "Altman James Limited"
type input "Altman James Limited"
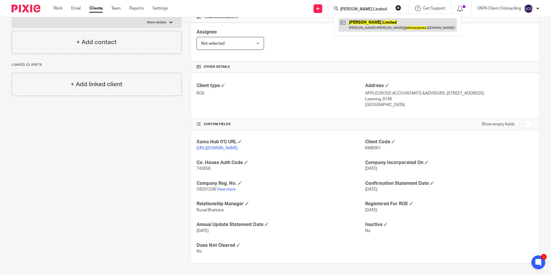
click at [382, 27] on link at bounding box center [398, 24] width 118 height 13
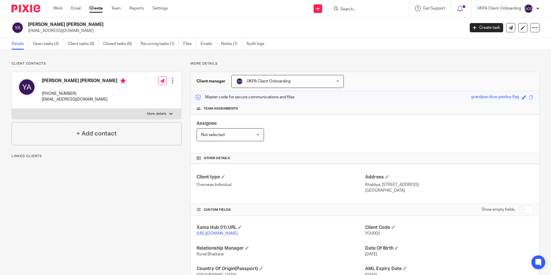
click at [371, 7] on input "Search" at bounding box center [366, 9] width 52 height 5
paste input "[EMAIL_ADDRESS][DOMAIN_NAME]"
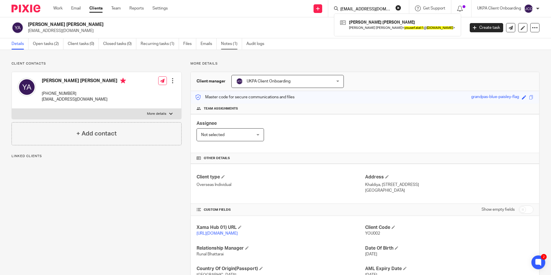
type input "[EMAIL_ADDRESS][DOMAIN_NAME]"
click at [225, 46] on link "Notes (1)" at bounding box center [231, 43] width 21 height 11
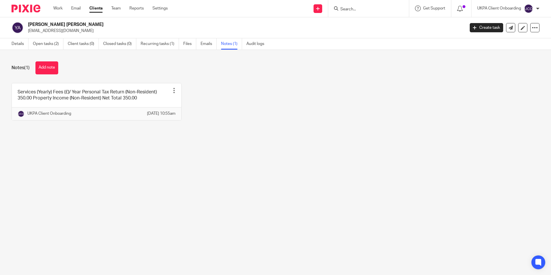
click at [20, 45] on link "Details" at bounding box center [20, 43] width 17 height 11
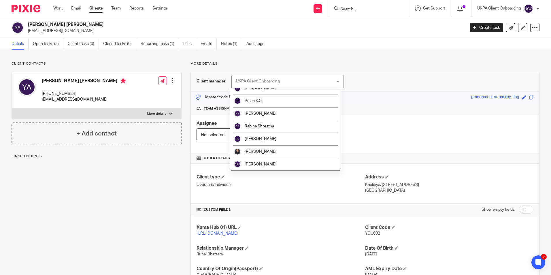
scroll to position [663, 0]
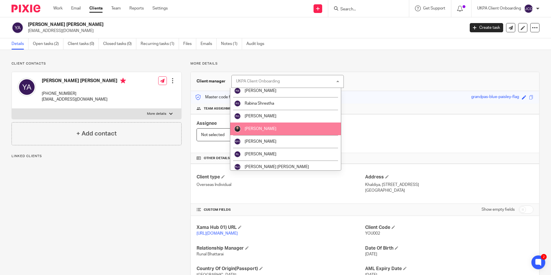
click at [264, 133] on li "[PERSON_NAME]" at bounding box center [285, 128] width 111 height 13
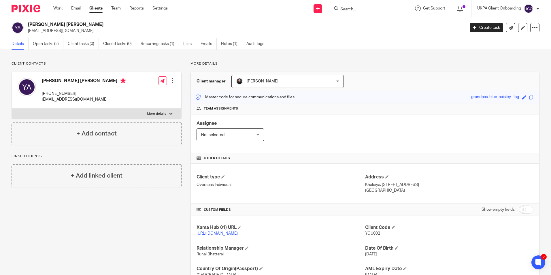
drag, startPoint x: 350, startPoint y: 13, endPoint x: 352, endPoint y: 9, distance: 4.4
click at [350, 13] on div at bounding box center [368, 8] width 81 height 17
click at [353, 8] on input "Search" at bounding box center [366, 9] width 52 height 5
paste input "Bricks Leicester Land Limited"
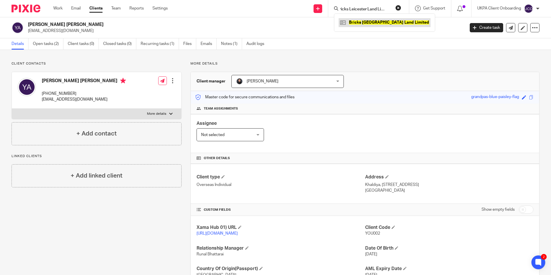
type input "Bricks Leicester Land Limited"
click at [366, 23] on link at bounding box center [385, 22] width 92 height 9
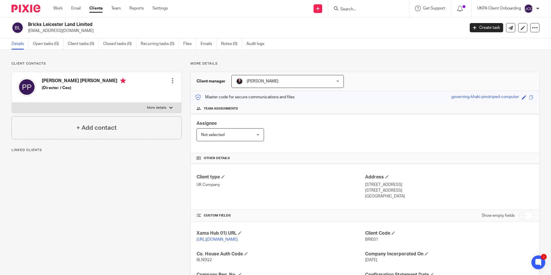
click at [360, 8] on input "Search" at bounding box center [366, 9] width 52 height 5
paste input "[PERSON_NAME] [PERSON_NAME]"
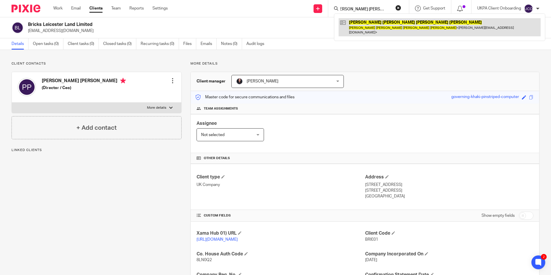
type input "[PERSON_NAME] [PERSON_NAME]"
click at [360, 22] on link at bounding box center [440, 27] width 202 height 18
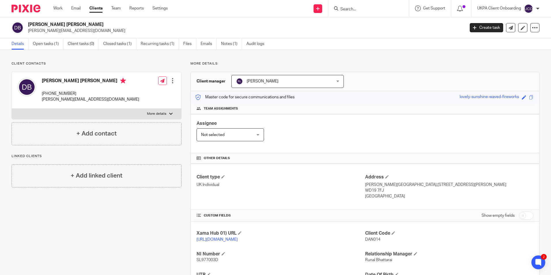
click at [352, 8] on input "Search" at bounding box center [366, 9] width 52 height 5
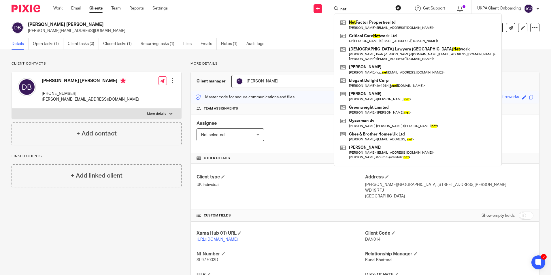
click at [356, 10] on input "net" at bounding box center [366, 9] width 52 height 5
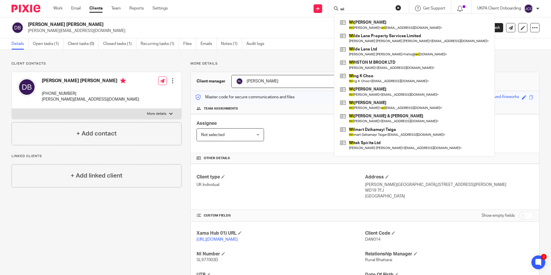
type input "w"
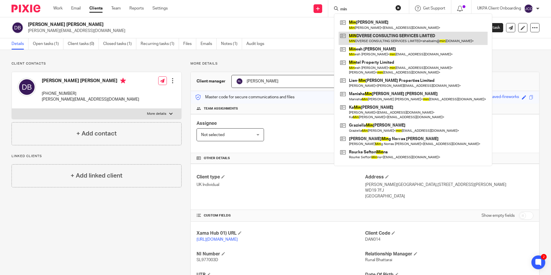
type input "min"
click at [371, 38] on link at bounding box center [413, 38] width 149 height 13
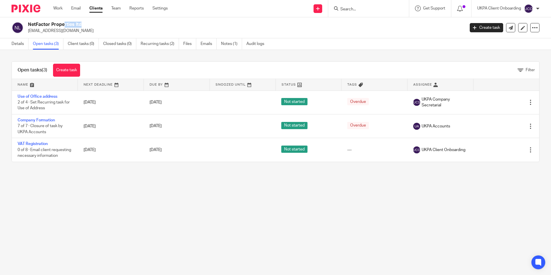
drag, startPoint x: 0, startPoint y: 0, endPoint x: 54, endPoint y: 24, distance: 59.4
click at [54, 24] on h2 "NetFactor Properties ltd" at bounding box center [201, 25] width 346 height 6
click at [16, 46] on link "Details" at bounding box center [20, 43] width 17 height 11
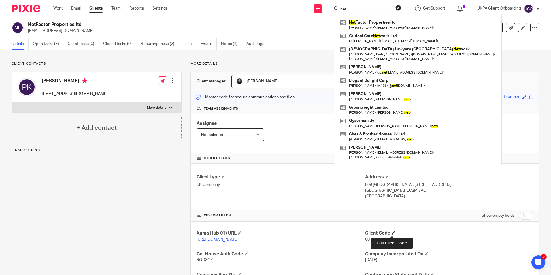
type input "net"
click at [392, 234] on span at bounding box center [393, 232] width 3 height 3
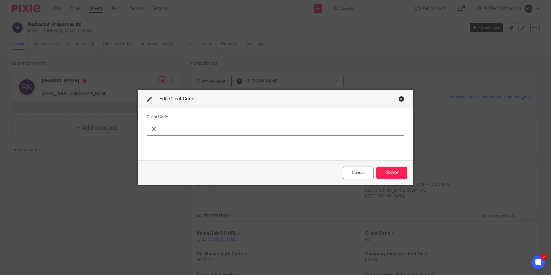
click at [197, 131] on input "00" at bounding box center [276, 129] width 258 height 13
type input "NET001"
click at [402, 169] on button "Update" at bounding box center [391, 173] width 31 height 12
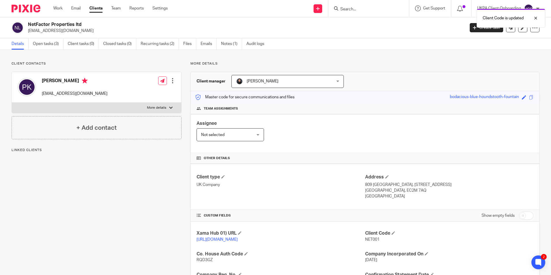
click at [64, 25] on h2 "NetFactor Properties ltd" at bounding box center [201, 25] width 346 height 6
copy div "NetFactor Properties ltd"
click at [352, 10] on input "Search" at bounding box center [366, 9] width 52 height 5
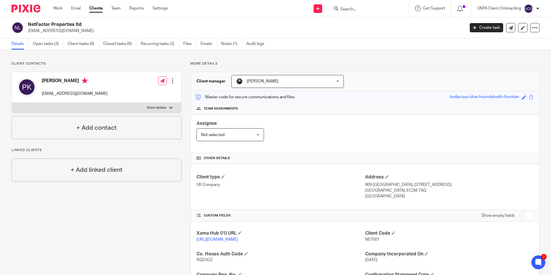
paste input "[PERSON_NAME]"
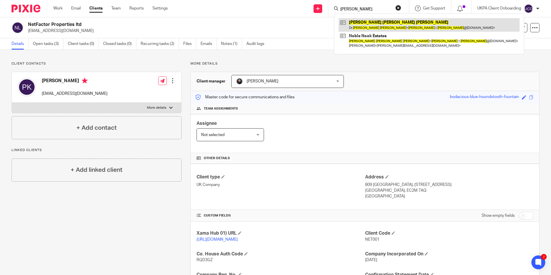
type input "Laura Toralba Phillips"
click at [366, 23] on link at bounding box center [429, 24] width 181 height 13
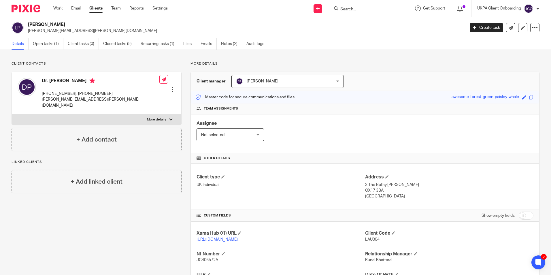
click at [359, 11] on input "Search" at bounding box center [366, 9] width 52 height 5
paste input "[PERSON_NAME]"
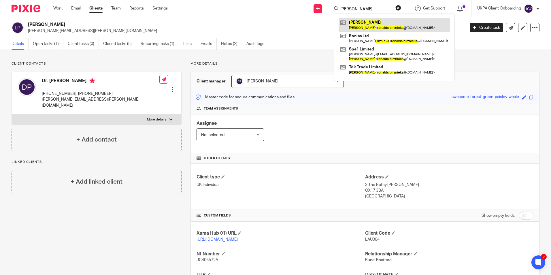
type input "[PERSON_NAME]"
click at [368, 23] on link at bounding box center [394, 24] width 111 height 13
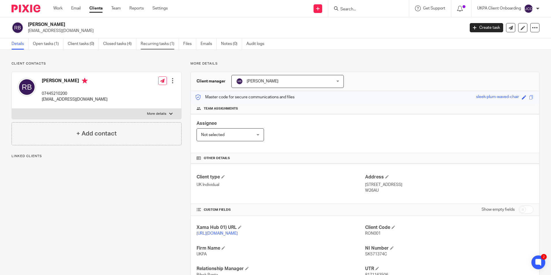
click at [152, 44] on link "Recurring tasks (1)" at bounding box center [160, 43] width 38 height 11
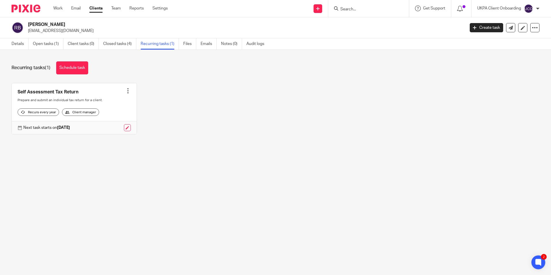
click at [353, 10] on input "Search" at bounding box center [366, 9] width 52 height 5
paste input "[STREET_ADDRESS]"
click at [384, 10] on input "35 Birdhurst Road" at bounding box center [366, 9] width 52 height 5
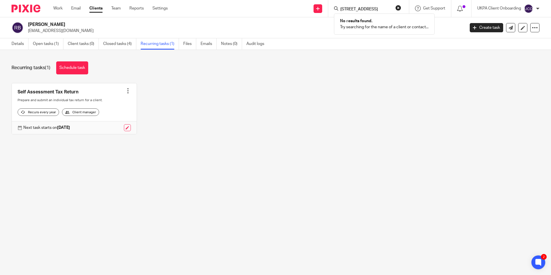
paste input "Tyrwhit"
type input "3"
click at [349, 11] on input "Search" at bounding box center [366, 9] width 52 height 5
paste input "shaibalm@mindverseconsulting.com"
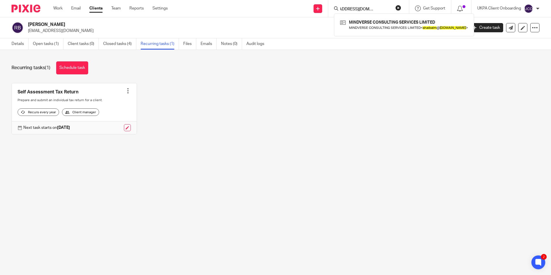
type input "shaibalm@mindverseconsulting.com"
click at [398, 5] on button "reset" at bounding box center [398, 8] width 6 height 6
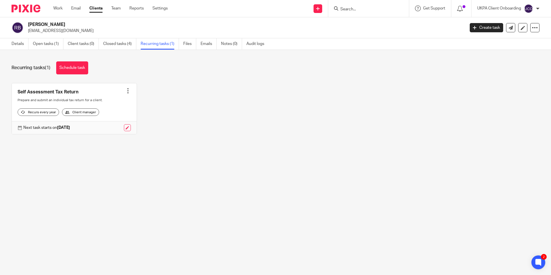
click at [366, 10] on input "Search" at bounding box center [366, 9] width 52 height 5
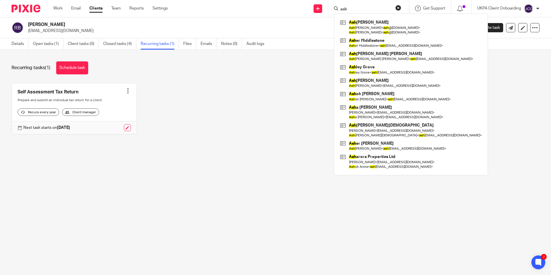
click at [366, 11] on input "ash" at bounding box center [366, 9] width 52 height 5
click at [366, 10] on input "ash" at bounding box center [366, 9] width 52 height 5
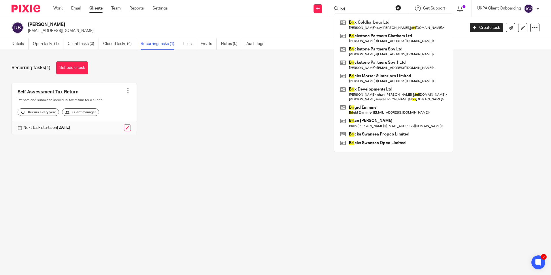
click at [354, 10] on input "bri" at bounding box center [366, 9] width 52 height 5
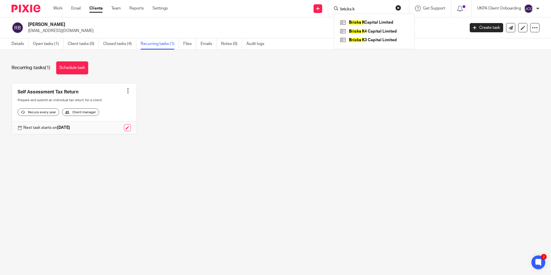
type input "bricks k"
click at [368, 24] on link at bounding box center [374, 22] width 71 height 9
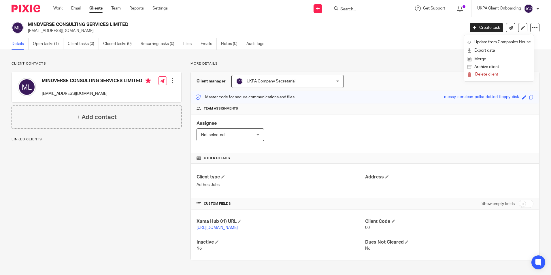
click at [75, 30] on p "[EMAIL_ADDRESS][DOMAIN_NAME]" at bounding box center [244, 31] width 433 height 6
copy main "shaibalm@mindverseconsulting.com Create task Update from Companies House Export…"
click at [532, 28] on icon at bounding box center [535, 28] width 6 height 6
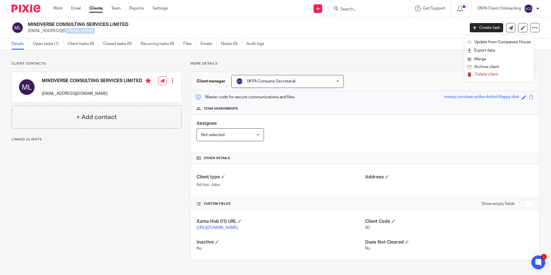
click at [483, 74] on span "Delete client" at bounding box center [486, 74] width 23 height 4
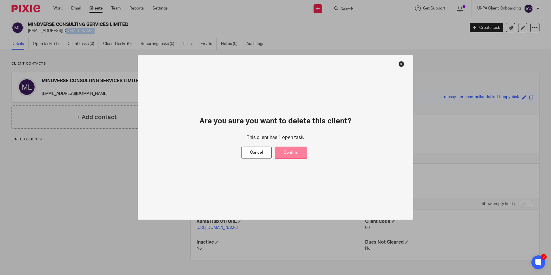
click at [288, 153] on button "Confirm" at bounding box center [291, 153] width 33 height 12
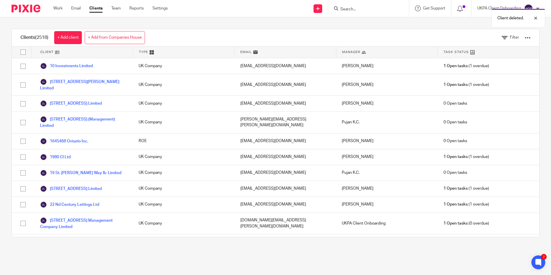
click at [383, 7] on div "Client deleted." at bounding box center [410, 17] width 270 height 22
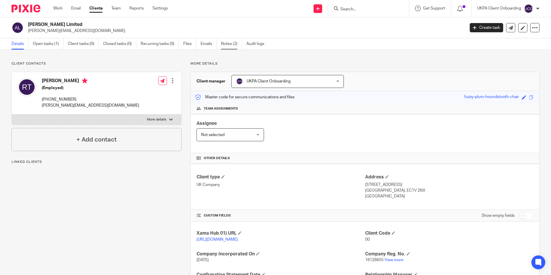
click at [238, 41] on link "Notes (2)" at bounding box center [231, 43] width 21 height 11
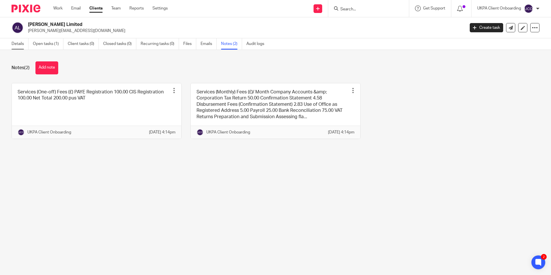
click at [18, 42] on link "Details" at bounding box center [20, 43] width 17 height 11
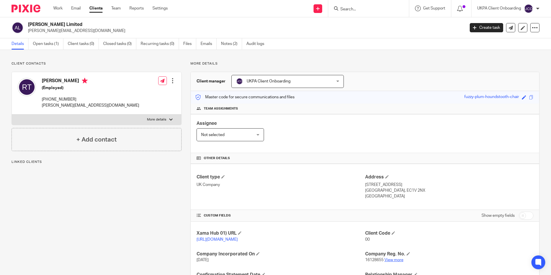
scroll to position [76, 0]
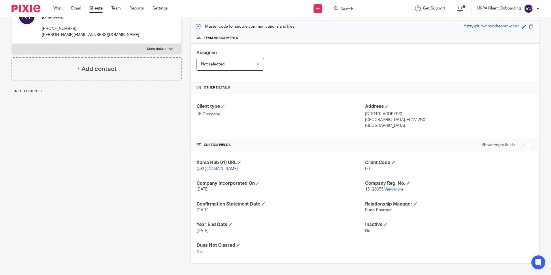
click at [387, 188] on link "View more" at bounding box center [393, 189] width 19 height 4
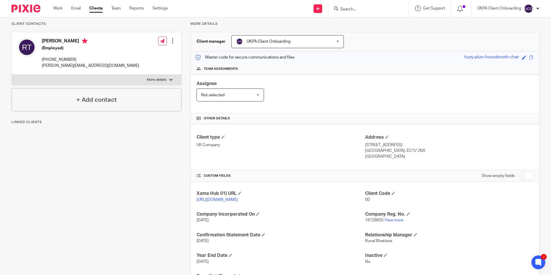
scroll to position [0, 0]
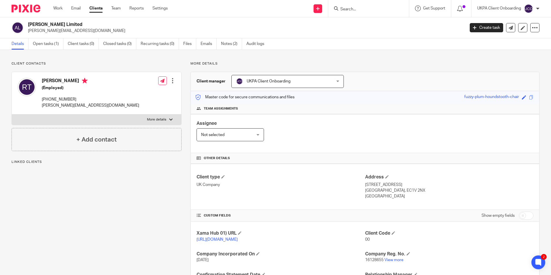
click at [281, 81] on span "UKPA Client Onboarding" at bounding box center [269, 81] width 44 height 4
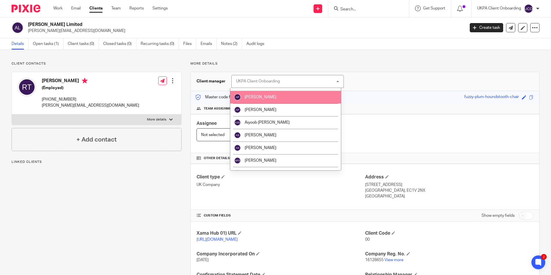
scroll to position [86, 0]
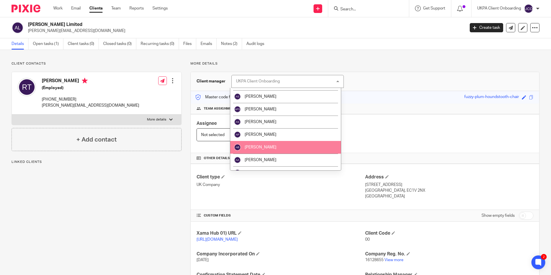
click at [269, 141] on li "[PERSON_NAME]" at bounding box center [285, 147] width 111 height 13
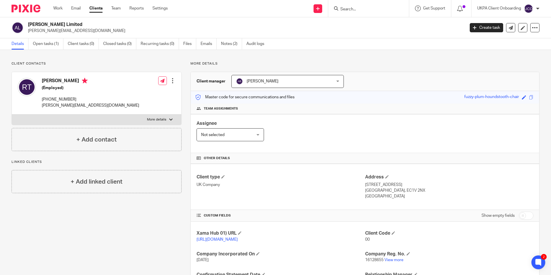
click at [361, 11] on input "Search" at bounding box center [366, 9] width 52 height 5
paste input "[PERSON_NAME] [PERSON_NAME]"
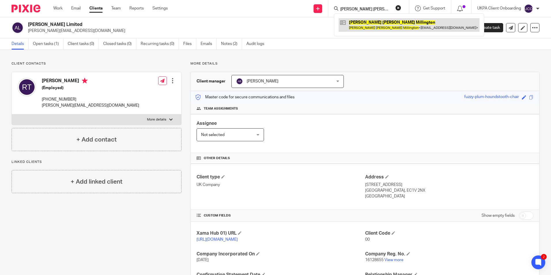
type input "[PERSON_NAME] [PERSON_NAME]"
click at [365, 20] on link at bounding box center [409, 24] width 141 height 13
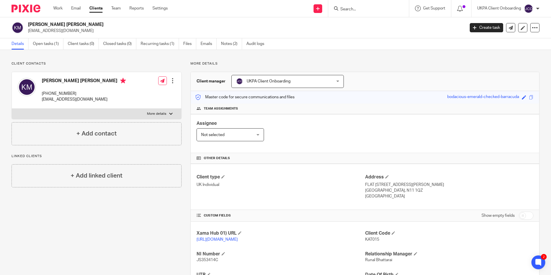
click at [67, 31] on p "[EMAIL_ADDRESS][DOMAIN_NAME]" at bounding box center [244, 31] width 433 height 6
copy main "klmillington@hotmail.co.uk Create task Update from Companies House Export data …"
click at [349, 10] on input "Search" at bounding box center [366, 9] width 52 height 5
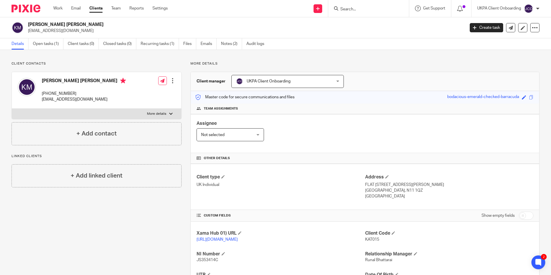
paste input "[EMAIL_ADDRESS][DOMAIN_NAME]"
type input "[EMAIL_ADDRESS][DOMAIN_NAME]"
click at [276, 83] on span "UKPA Client Onboarding" at bounding box center [269, 81] width 44 height 4
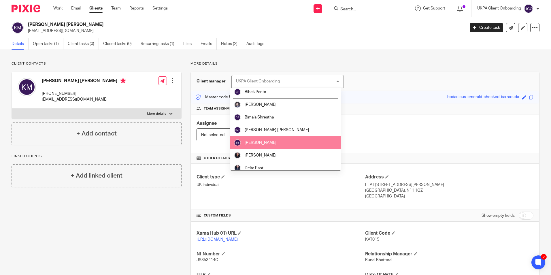
scroll to position [202, 0]
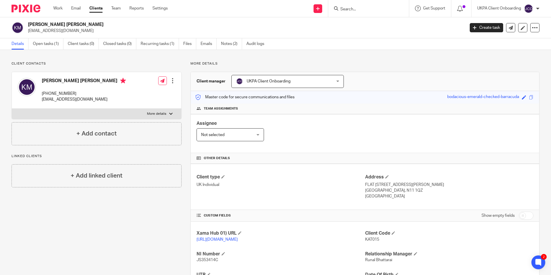
click at [234, 51] on div "Client contacts Kate Louise Millington +447590490592 klmillington@hotmail.co.uk…" at bounding box center [275, 198] width 551 height 296
click at [230, 43] on link "Notes (2)" at bounding box center [231, 43] width 21 height 11
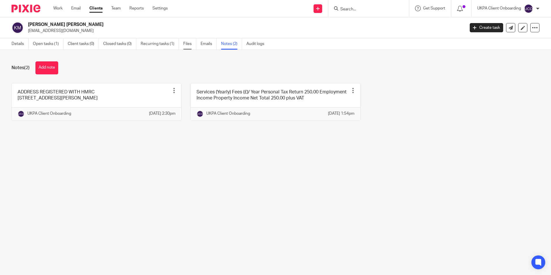
click at [185, 47] on link "Files" at bounding box center [189, 43] width 13 height 11
click at [169, 46] on link "Recurring tasks (1)" at bounding box center [160, 43] width 38 height 11
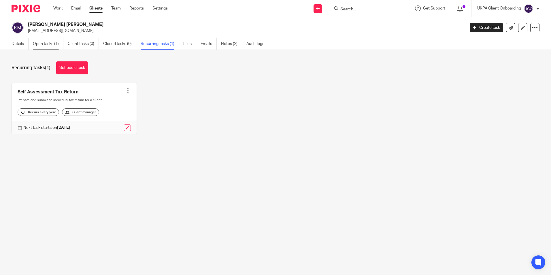
click at [35, 44] on link "Open tasks (1)" at bounding box center [48, 43] width 31 height 11
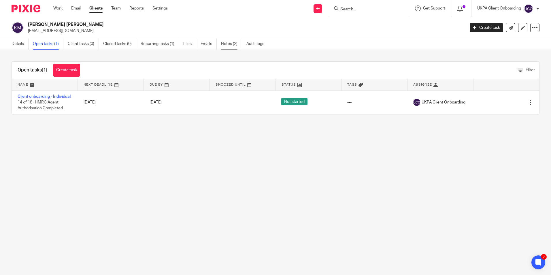
click at [229, 44] on link "Notes (2)" at bounding box center [231, 43] width 21 height 11
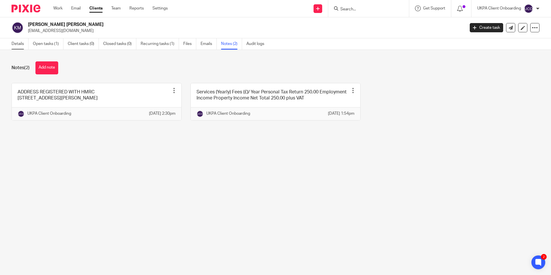
click at [22, 44] on link "Details" at bounding box center [20, 43] width 17 height 11
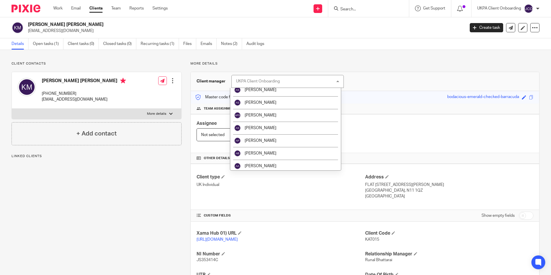
scroll to position [86, 0]
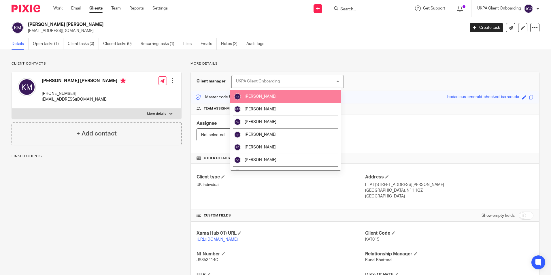
click at [273, 100] on li "Alisha Shrestha" at bounding box center [285, 96] width 111 height 13
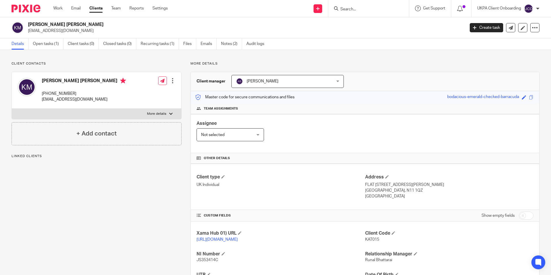
click at [60, 32] on p "[EMAIL_ADDRESS][DOMAIN_NAME]" at bounding box center [244, 31] width 433 height 6
copy main "klmillington@hotmail.co.uk Create task Update from Companies House Export data …"
type input "[EMAIL_ADDRESS][DOMAIN_NAME]"
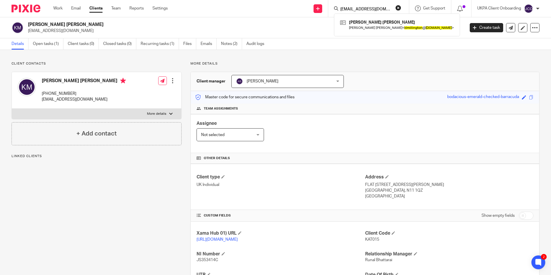
click at [310, 137] on div "Assignee Not selected Not selected Not selected [PERSON_NAME] [PERSON_NAME] [PE…" at bounding box center [365, 133] width 348 height 39
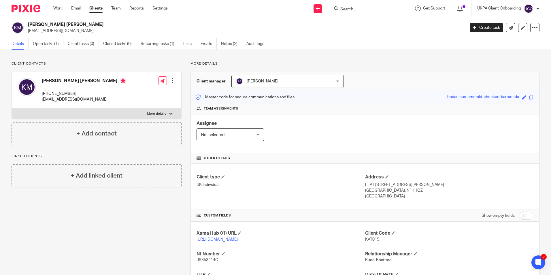
click at [53, 31] on p "[EMAIL_ADDRESS][DOMAIN_NAME]" at bounding box center [244, 31] width 433 height 6
copy main "[EMAIL_ADDRESS][DOMAIN_NAME] Create task Update from Companies House Export dat…"
click at [395, 7] on form at bounding box center [370, 8] width 61 height 7
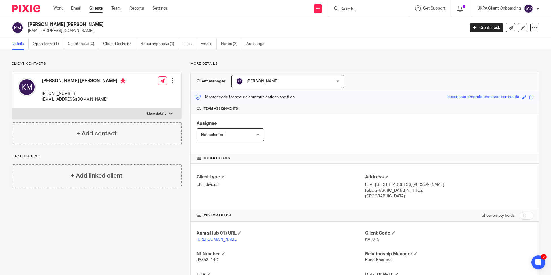
click at [368, 10] on input "Search" at bounding box center [366, 9] width 52 height 5
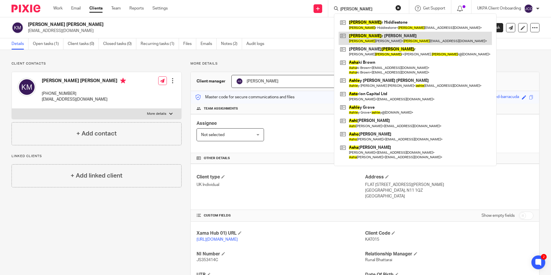
type input "ashe"
drag, startPoint x: 362, startPoint y: 40, endPoint x: 373, endPoint y: 42, distance: 10.4
click at [373, 42] on link at bounding box center [415, 38] width 153 height 13
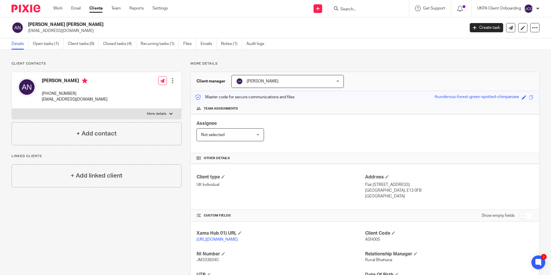
click at [364, 9] on input "Search" at bounding box center [366, 9] width 52 height 5
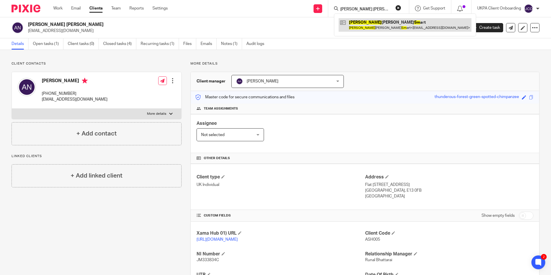
type input "linda sm"
click at [365, 23] on link at bounding box center [405, 24] width 133 height 13
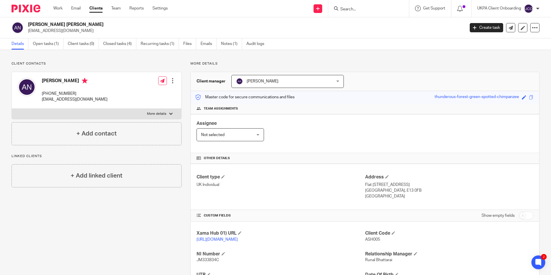
click at [345, 7] on input "Search" at bounding box center [366, 9] width 52 height 5
type input "heb"
click at [359, 23] on link at bounding box center [382, 24] width 86 height 13
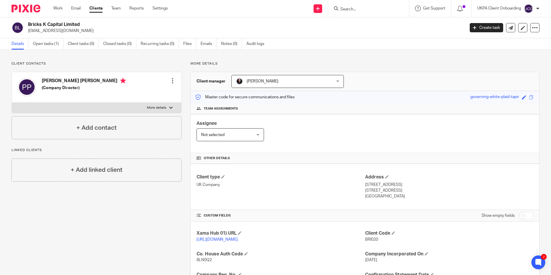
click at [376, 11] on input "Search" at bounding box center [366, 9] width 52 height 5
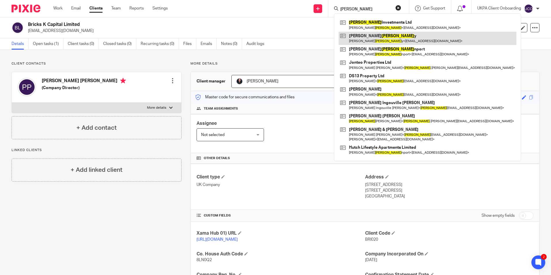
type input "dave"
click at [375, 40] on link at bounding box center [428, 38] width 178 height 13
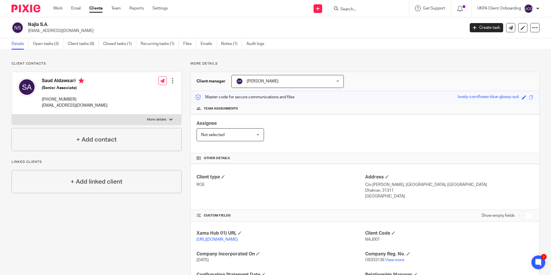
scroll to position [76, 0]
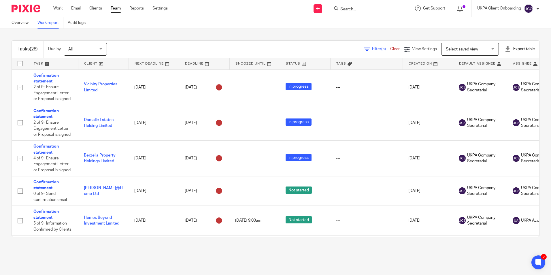
click at [352, 11] on input "Search" at bounding box center [366, 9] width 52 height 5
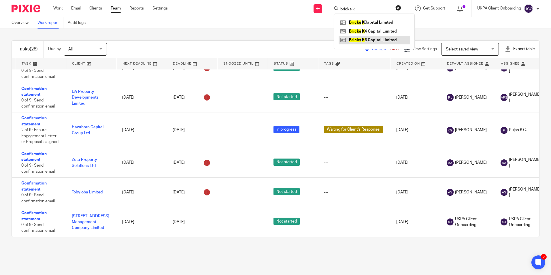
type input "bricks k"
click at [366, 41] on link at bounding box center [374, 40] width 71 height 9
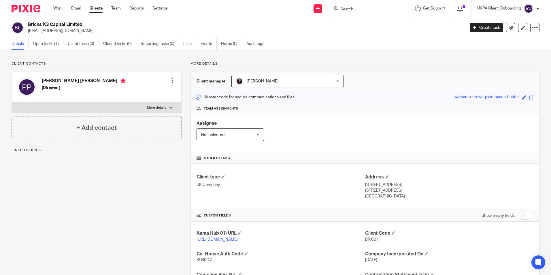
click at [50, 25] on h2 "Bricks K3 Capital Limited" at bounding box center [201, 25] width 346 height 6
copy div "Bricks K3 Capital Limited"
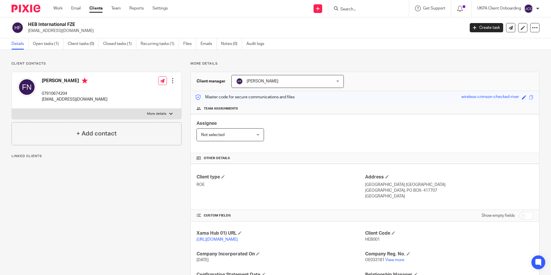
scroll to position [76, 0]
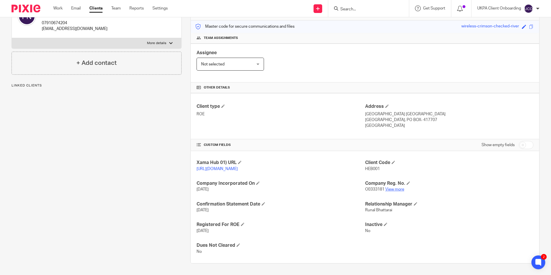
click at [394, 190] on link "View more" at bounding box center [394, 189] width 19 height 4
click at [350, 6] on form at bounding box center [370, 8] width 61 height 7
click at [355, 0] on div at bounding box center [368, 8] width 81 height 17
click at [355, 6] on form at bounding box center [370, 8] width 61 height 7
click at [356, 10] on input "Search" at bounding box center [366, 9] width 52 height 5
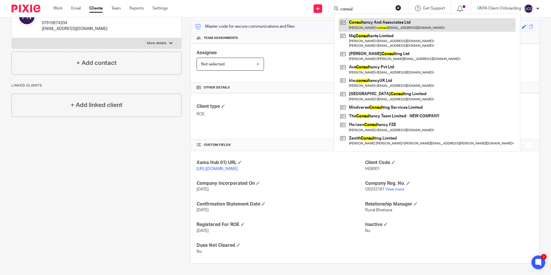
type input "consul"
click at [368, 27] on link at bounding box center [427, 24] width 177 height 13
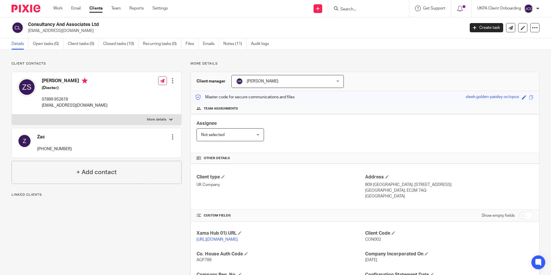
scroll to position [115, 0]
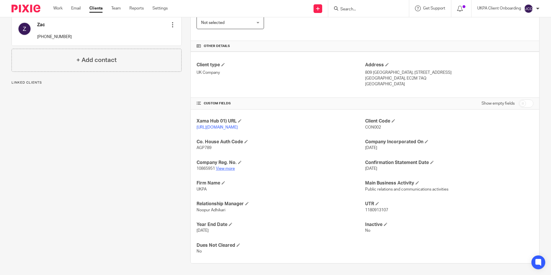
click at [232, 171] on link "View more" at bounding box center [225, 169] width 19 height 4
click at [362, 10] on input "Search" at bounding box center [366, 9] width 52 height 5
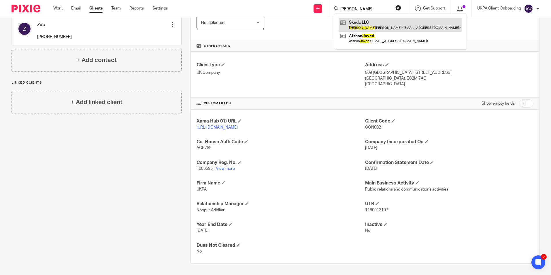
type input "[PERSON_NAME]"
click at [370, 23] on link at bounding box center [401, 24] width 124 height 13
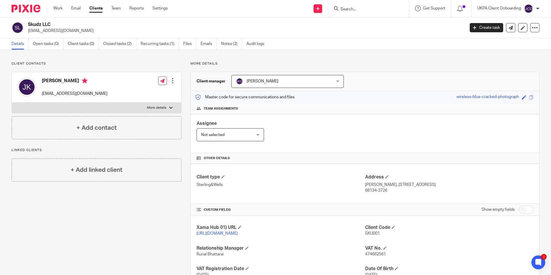
click at [352, 10] on input "Search" at bounding box center [366, 9] width 52 height 5
type input "genera"
click at [367, 23] on link at bounding box center [411, 22] width 145 height 9
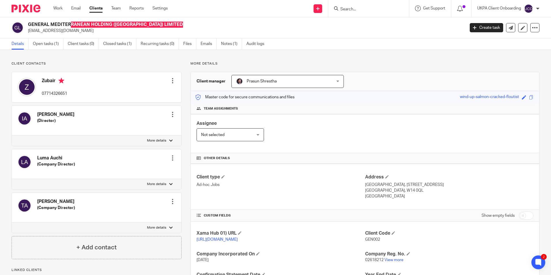
scroll to position [56, 0]
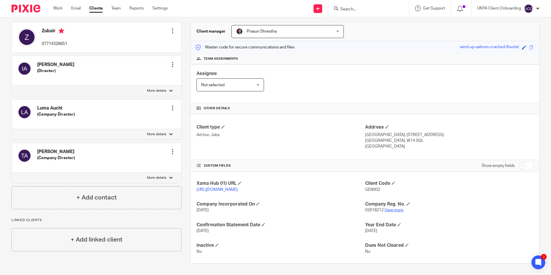
click at [397, 211] on link "View more" at bounding box center [393, 210] width 19 height 4
click at [366, 7] on input "Search" at bounding box center [366, 9] width 52 height 5
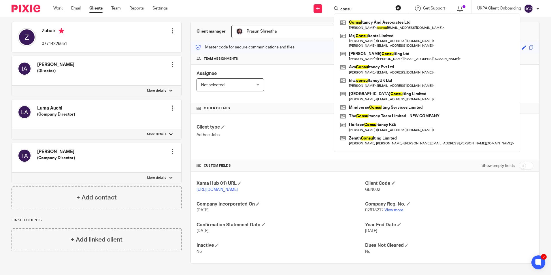
type input "consu"
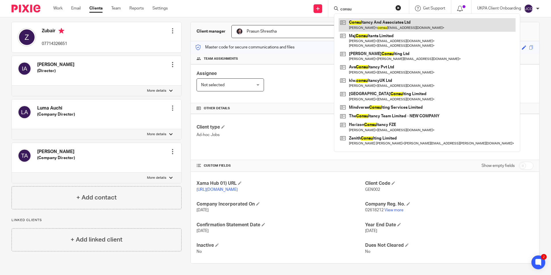
click at [373, 24] on link at bounding box center [427, 24] width 177 height 13
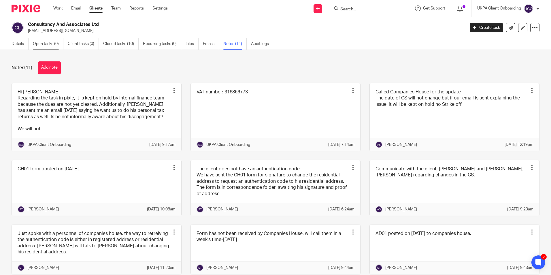
click at [49, 47] on link "Open tasks (0)" at bounding box center [48, 43] width 31 height 11
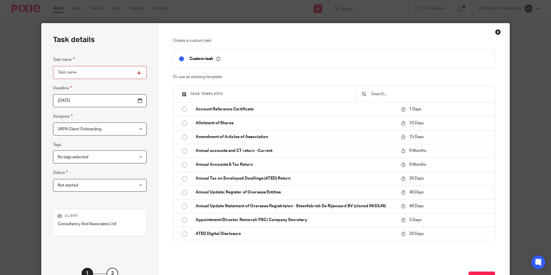
click at [381, 95] on input "text" at bounding box center [429, 94] width 118 height 6
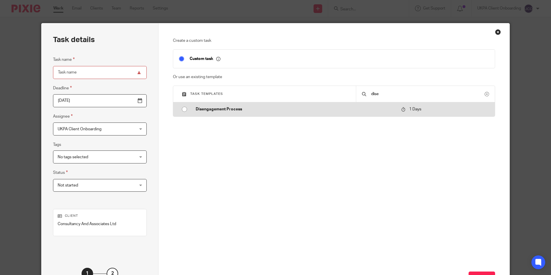
type input "dise"
click at [250, 112] on td "Disengagement Process" at bounding box center [294, 109] width 208 height 14
type input "2025-09-17"
type input "Disengagement Process"
checkbox input "false"
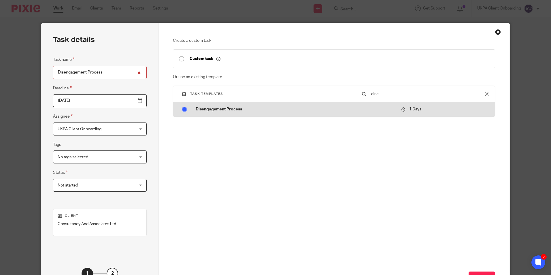
radio input "true"
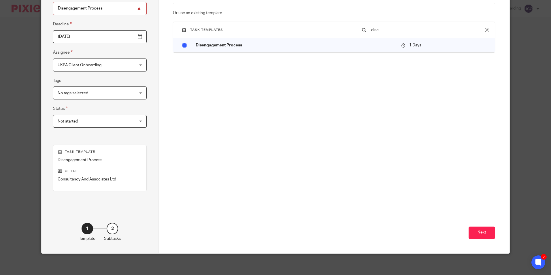
scroll to position [66, 0]
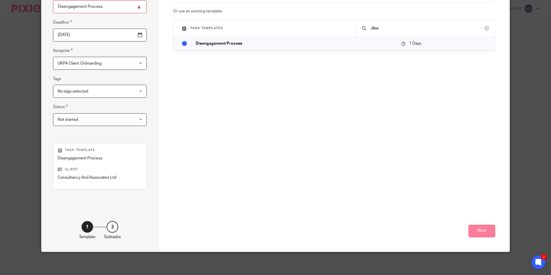
click at [475, 229] on button "Next" at bounding box center [481, 231] width 27 height 12
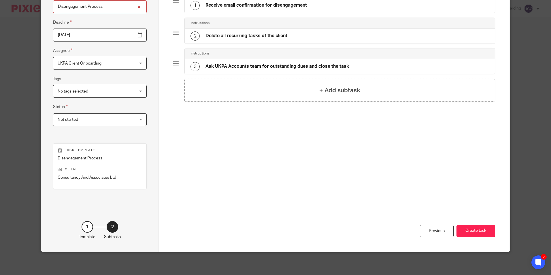
click at [477, 231] on button "Create task" at bounding box center [475, 231] width 39 height 12
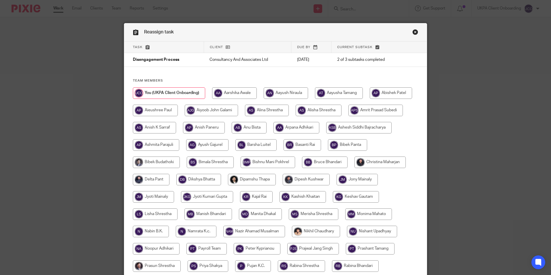
scroll to position [154, 0]
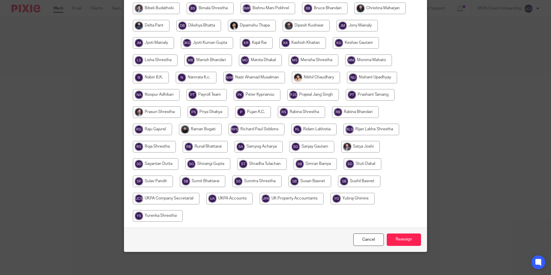
click at [253, 197] on input "radio" at bounding box center [229, 199] width 46 height 12
radio input "true"
click at [409, 239] on input "Reassign" at bounding box center [404, 239] width 34 height 12
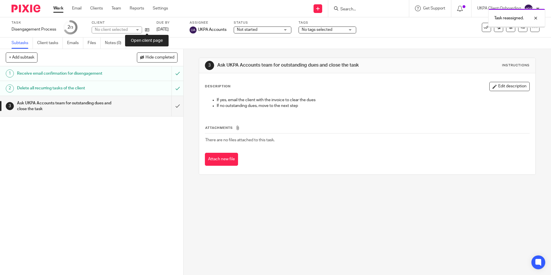
click at [147, 30] on icon at bounding box center [147, 30] width 4 height 4
click at [362, 9] on div "Task reassigned." at bounding box center [410, 17] width 270 height 22
click at [364, 11] on div "Task reassigned." at bounding box center [410, 17] width 270 height 22
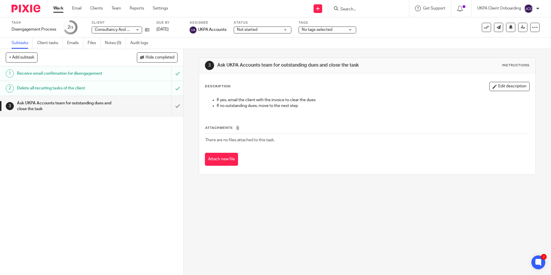
click at [348, 10] on input "Search" at bounding box center [366, 9] width 52 height 5
paste input "Mercy Next Moon Limited"
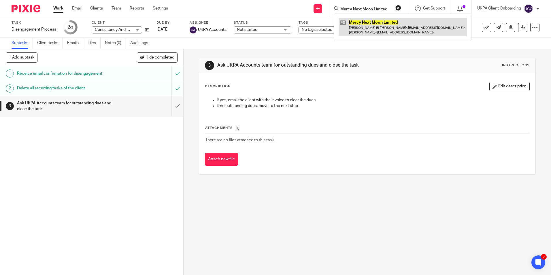
type input "Mercy Next Moon Limited"
click at [362, 22] on link at bounding box center [403, 27] width 128 height 18
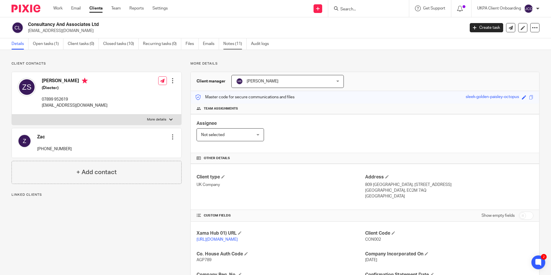
click at [230, 45] on link "Notes (11)" at bounding box center [234, 43] width 23 height 11
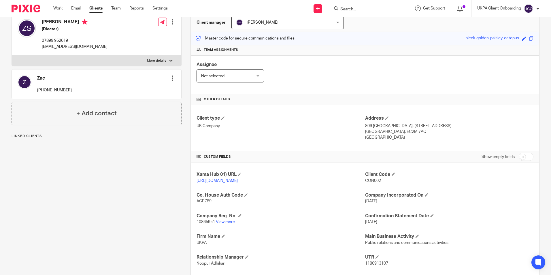
scroll to position [118, 0]
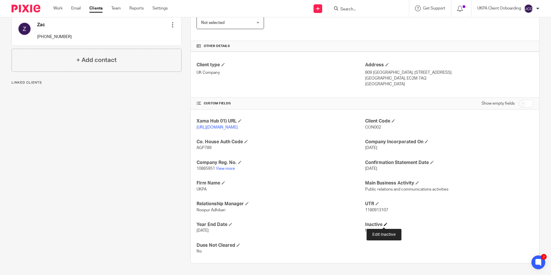
click at [384, 224] on span at bounding box center [385, 223] width 3 height 3
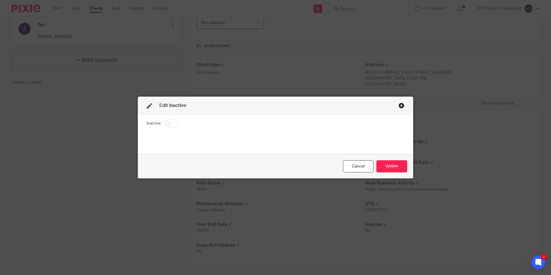
click at [169, 121] on input "checkbox" at bounding box center [172, 123] width 15 height 8
checkbox input "true"
click at [388, 169] on button "Update" at bounding box center [391, 166] width 31 height 12
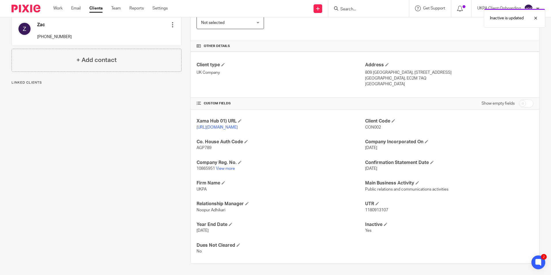
click at [356, 11] on div "Inactive is updated" at bounding box center [410, 17] width 270 height 22
click at [356, 10] on div "Inactive is updated" at bounding box center [410, 17] width 270 height 22
click at [345, 10] on input "Search" at bounding box center [366, 9] width 52 height 5
paste input "Mercy Circles AAH Limited"
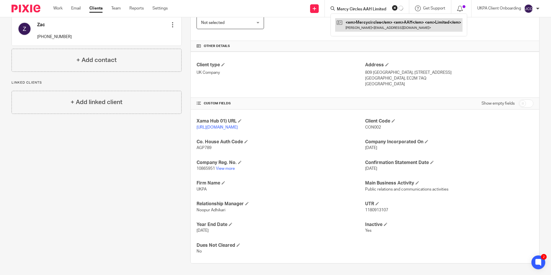
type input "Mercy Circles AAH Limited"
click at [359, 26] on link at bounding box center [398, 24] width 127 height 13
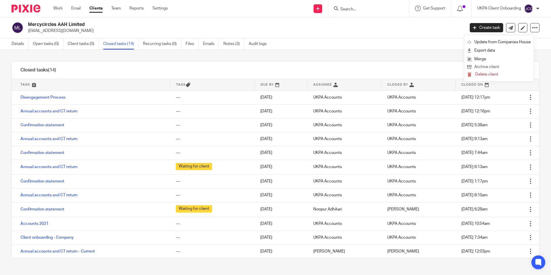
click at [489, 65] on button "Archive client" at bounding box center [499, 66] width 64 height 7
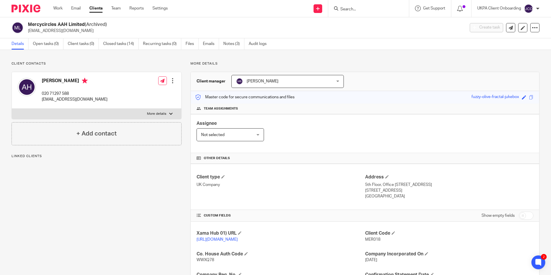
click at [359, 10] on input "Search" at bounding box center [366, 9] width 52 height 5
paste input "Mercycircles Spv 11 Limited"
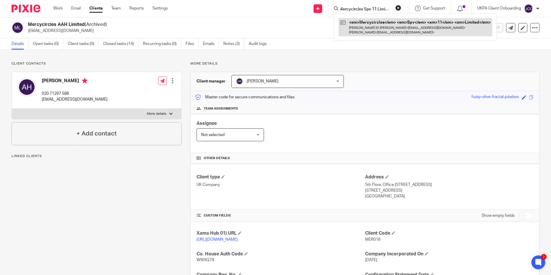
type input "Mercycircles Spv 11 Limited"
click at [363, 23] on link at bounding box center [412, 27] width 154 height 18
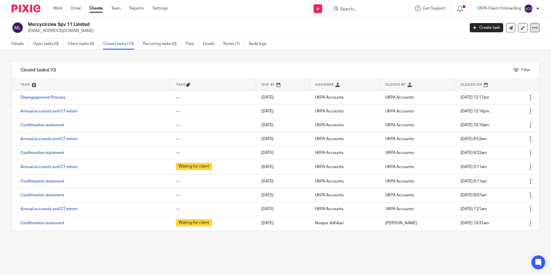
click at [530, 28] on div at bounding box center [534, 27] width 9 height 9
click at [494, 66] on button "Archive client" at bounding box center [499, 66] width 64 height 7
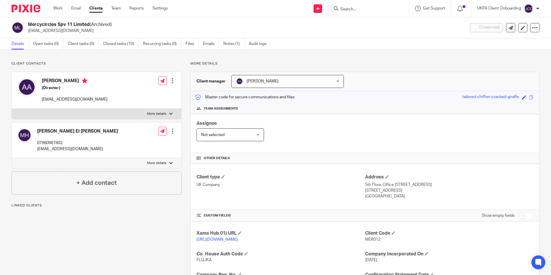
click at [360, 9] on input "Search" at bounding box center [366, 9] width 52 height 5
paste input "Crowdtolive Spv 22 Limited"
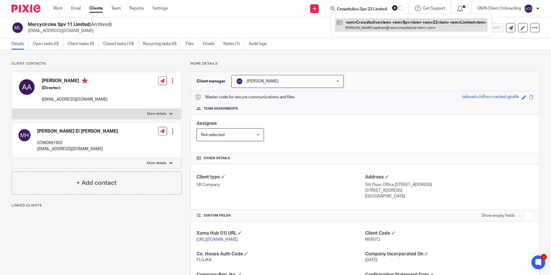
type input "Crowdtolive Spv 22 Limited"
click at [361, 25] on link at bounding box center [411, 24] width 152 height 13
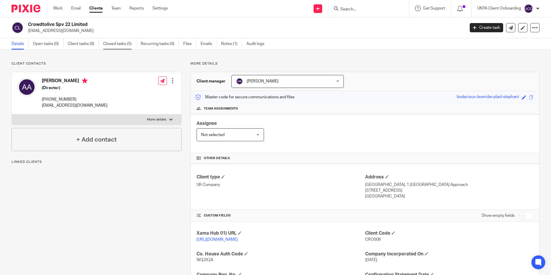
click at [120, 40] on link "Closed tasks (5)" at bounding box center [119, 43] width 33 height 11
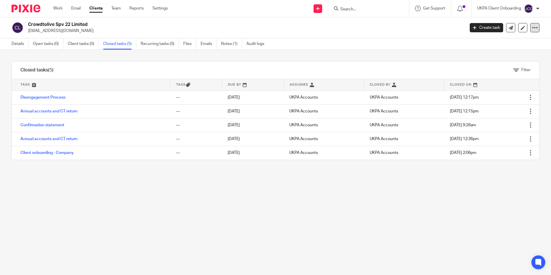
click at [530, 29] on div at bounding box center [534, 27] width 9 height 9
click at [483, 66] on button "Archive client" at bounding box center [499, 66] width 64 height 7
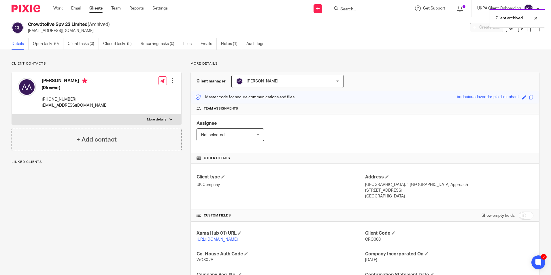
click at [347, 9] on div "Client archived." at bounding box center [410, 17] width 270 height 22
click at [354, 9] on input "Search" at bounding box center [366, 9] width 52 height 5
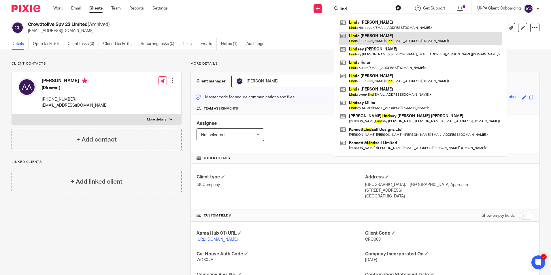
type input "lind"
click at [358, 39] on link at bounding box center [421, 38] width 164 height 13
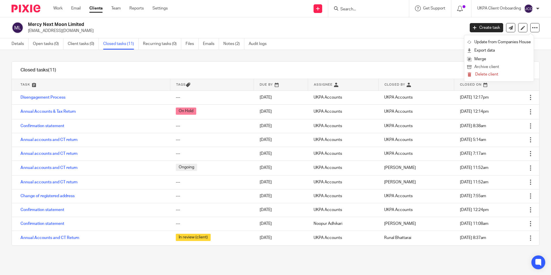
click at [488, 65] on button "Archive client" at bounding box center [499, 66] width 64 height 7
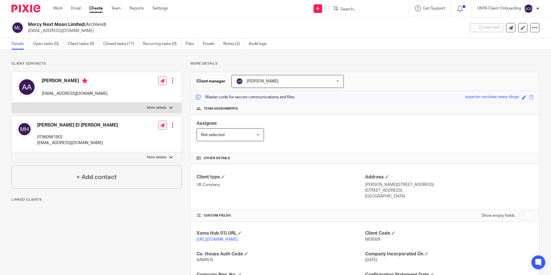
click at [354, 11] on input "Search" at bounding box center [366, 9] width 52 height 5
paste input "DNA REALTY GROUP LTD"
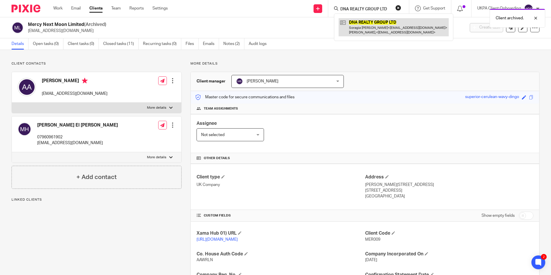
type input "DNA REALTY GROUP LTD"
click at [361, 28] on link at bounding box center [394, 27] width 110 height 18
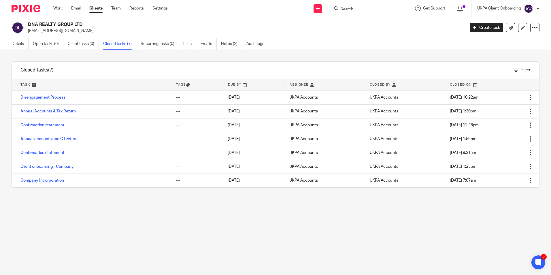
click at [368, 12] on form at bounding box center [370, 8] width 61 height 7
click at [366, 12] on form at bounding box center [370, 8] width 61 height 7
click at [363, 11] on input "Search" at bounding box center [366, 9] width 52 height 5
type input "bricks k"
click at [370, 32] on link at bounding box center [374, 31] width 71 height 9
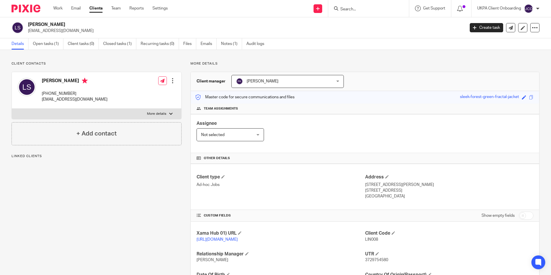
scroll to position [76, 0]
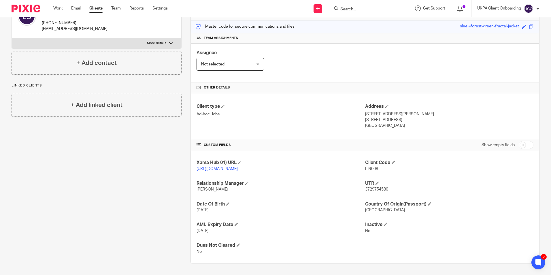
click at [361, 9] on input "Search" at bounding box center [366, 9] width 52 height 5
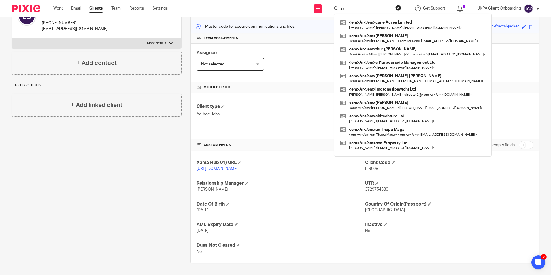
type input "a"
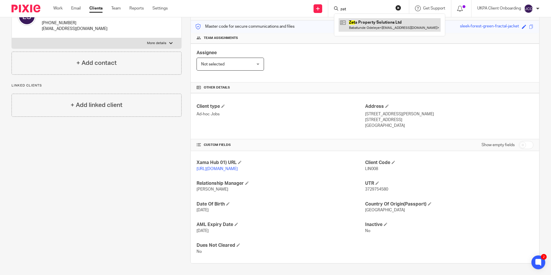
type input "zet"
click at [363, 26] on link at bounding box center [390, 24] width 102 height 13
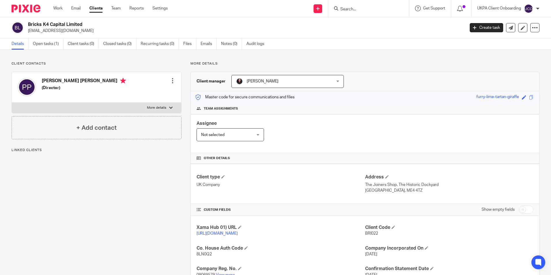
click at [60, 25] on h2 "Bricks K4 Capital Limited" at bounding box center [201, 25] width 346 height 6
drag, startPoint x: 0, startPoint y: 0, endPoint x: 60, endPoint y: 25, distance: 65.0
click at [60, 25] on h2 "Bricks K4 Capital Limited" at bounding box center [201, 25] width 346 height 6
click at [71, 21] on div "Bricks K4 Capital Limited [EMAIL_ADDRESS][DOMAIN_NAME] Create task Update from …" at bounding box center [275, 27] width 551 height 21
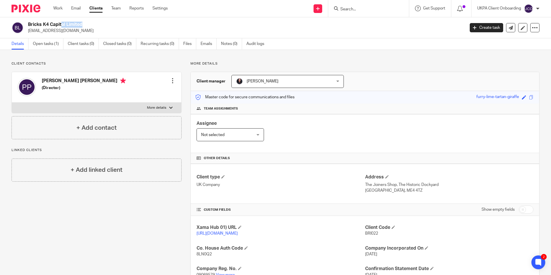
click at [71, 21] on div "Bricks K4 Capital Limited [EMAIL_ADDRESS][DOMAIN_NAME] Create task Update from …" at bounding box center [275, 27] width 551 height 21
click at [381, 9] on input "Search" at bounding box center [366, 9] width 52 height 5
paste input "[EMAIL_ADDRESS][DOMAIN_NAME]>"
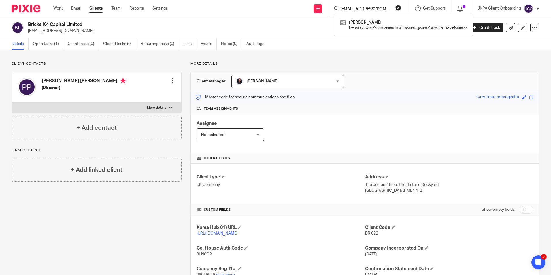
click at [387, 9] on input "[EMAIL_ADDRESS][DOMAIN_NAME]>" at bounding box center [366, 9] width 52 height 5
type input "[EMAIL_ADDRESS][DOMAIN_NAME]>"
click at [363, 24] on link at bounding box center [385, 24] width 92 height 13
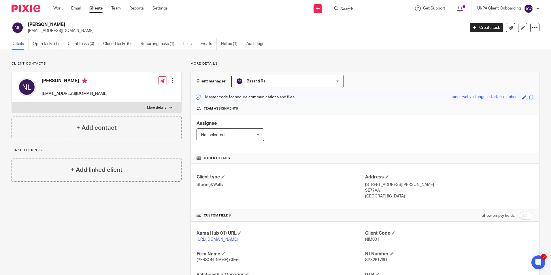
click at [358, 8] on input "Search" at bounding box center [366, 9] width 52 height 5
type input "genera"
drag, startPoint x: 366, startPoint y: 24, endPoint x: 359, endPoint y: 24, distance: 7.5
click at [366, 24] on link at bounding box center [411, 22] width 145 height 9
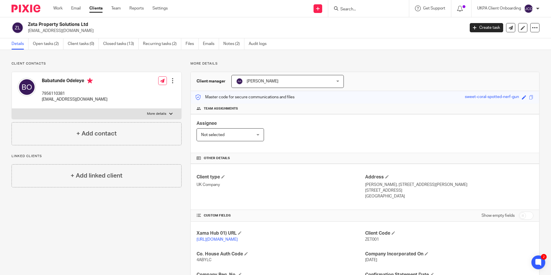
click at [358, 11] on input "Search" at bounding box center [366, 9] width 52 height 5
type input "g"
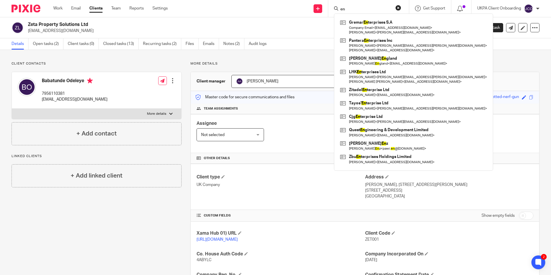
type input "e"
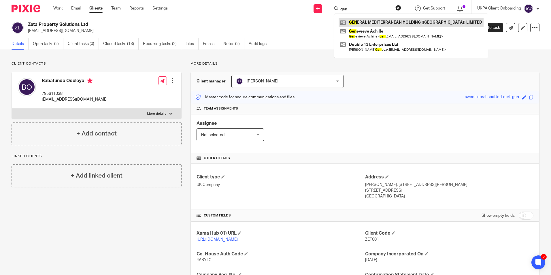
type input "gen"
click at [367, 22] on link at bounding box center [411, 22] width 145 height 9
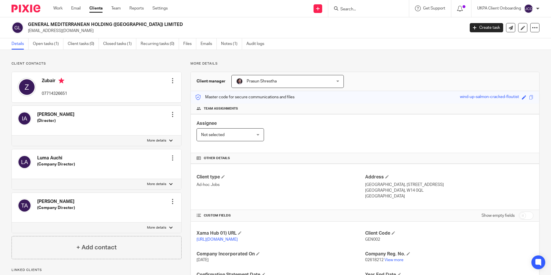
drag, startPoint x: 0, startPoint y: 0, endPoint x: 77, endPoint y: 22, distance: 80.3
click at [77, 22] on h2 "GENERAL MEDITERRANEAN HOLDING (UK) LIMITED" at bounding box center [201, 25] width 346 height 6
click at [130, 22] on h2 "GENERAL MEDITERRANEAN HOLDING ([GEOGRAPHIC_DATA]) LIMITED" at bounding box center [201, 25] width 346 height 6
click at [355, 8] on input "Search" at bounding box center [366, 9] width 52 height 5
paste input "https://gmhsa.com/"
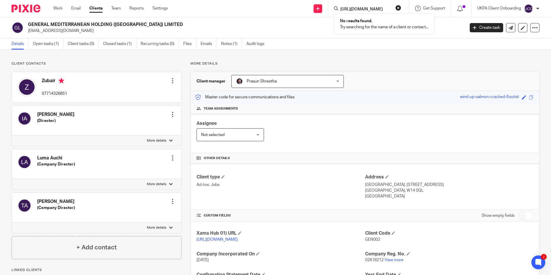
click at [383, 6] on form "https://gmhsa.com/" at bounding box center [370, 8] width 61 height 7
click at [383, 8] on input "https://gmhsa.com/" at bounding box center [366, 9] width 52 height 5
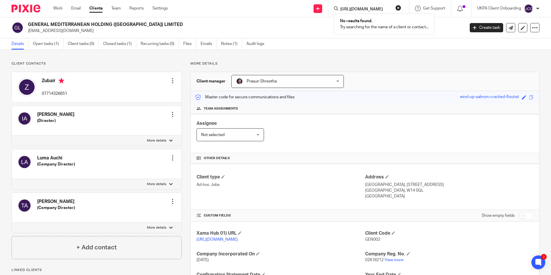
click at [383, 8] on input "https://gmhsa.com/" at bounding box center [366, 9] width 52 height 5
paste input "General Mediterranean Holding SA, SPF – General …"
type input "General Mediterranean Holding SA, SPF – General …"
click at [314, 10] on link at bounding box center [317, 8] width 9 height 9
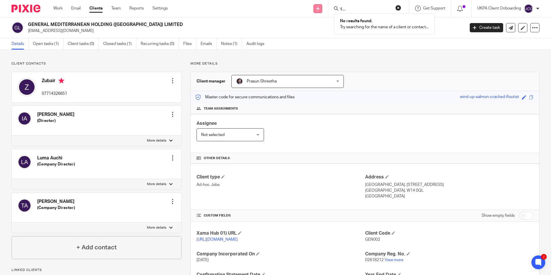
scroll to position [0, 0]
click at [317, 43] on link "Add client" at bounding box center [316, 44] width 35 height 8
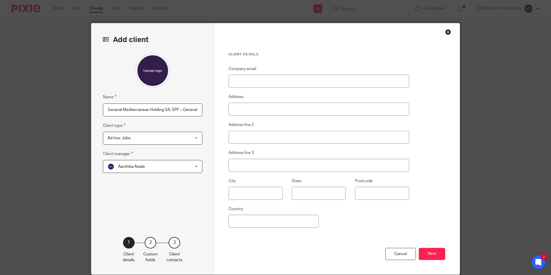
scroll to position [0, 1]
type input "General Mediterranean Holding SA, SPF – General"
click at [152, 165] on span "Aarshika Awale" at bounding box center [144, 166] width 75 height 12
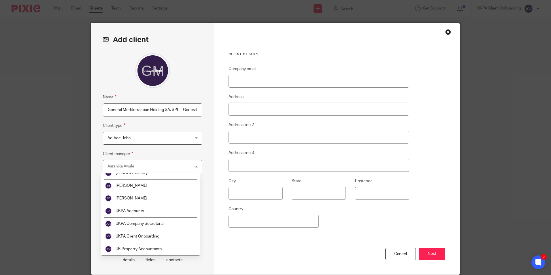
scroll to position [932, 0]
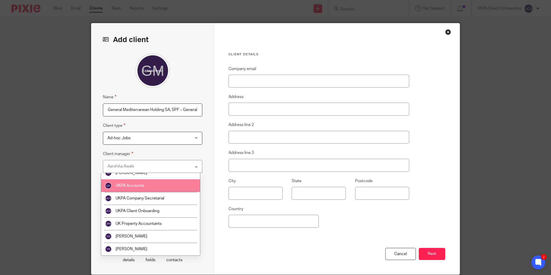
click at [137, 186] on span "UKPA Accounts" at bounding box center [130, 186] width 29 height 4
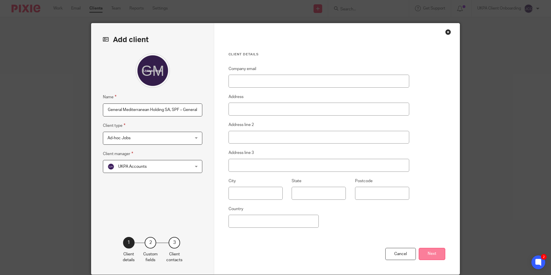
click at [427, 250] on button "Next" at bounding box center [432, 254] width 27 height 12
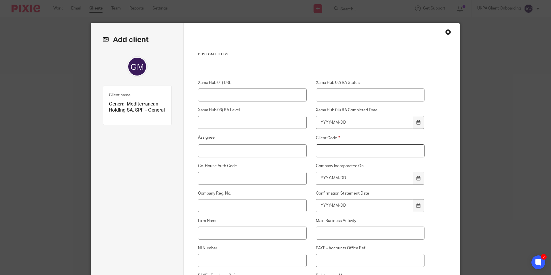
click at [347, 148] on input "Client Code" at bounding box center [370, 150] width 109 height 13
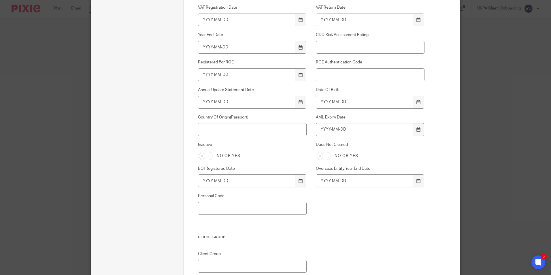
scroll to position [391, 0]
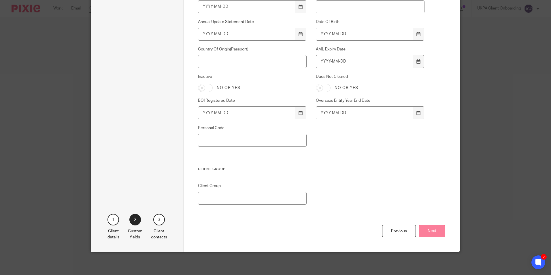
type input "00"
click at [430, 229] on button "Next" at bounding box center [432, 231] width 27 height 12
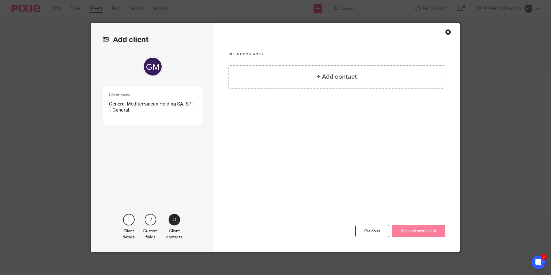
click at [409, 230] on button "Skip and save client" at bounding box center [418, 231] width 53 height 12
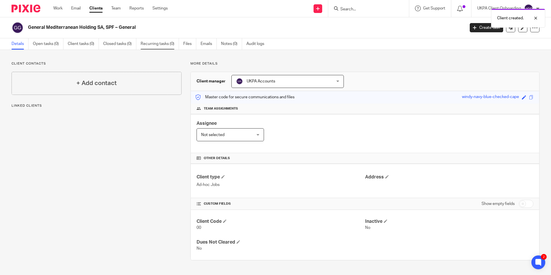
click at [168, 46] on link "Recurring tasks (0)" at bounding box center [160, 43] width 38 height 11
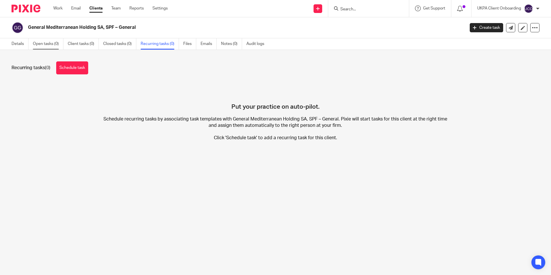
click at [44, 48] on link "Open tasks (0)" at bounding box center [48, 43] width 31 height 11
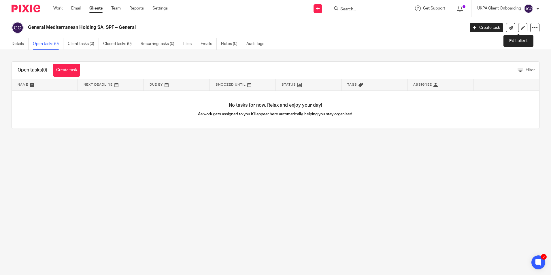
drag, startPoint x: 516, startPoint y: 29, endPoint x: 454, endPoint y: 36, distance: 62.7
click at [521, 29] on icon at bounding box center [523, 28] width 4 height 4
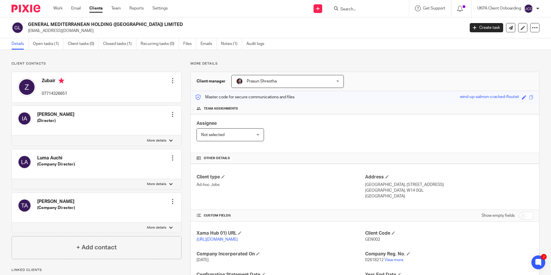
click at [52, 80] on h4 "Zubair" at bounding box center [54, 81] width 25 height 7
copy h4 "Zubair"
click at [128, 42] on link "Closed tasks (1)" at bounding box center [119, 43] width 33 height 11
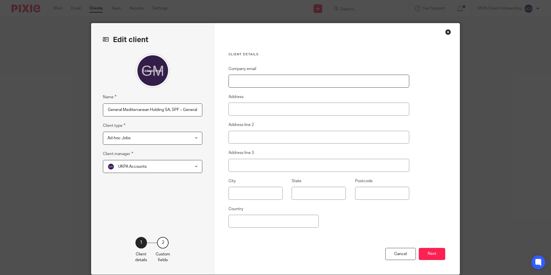
click at [250, 81] on input "Company email" at bounding box center [318, 81] width 181 height 13
paste input "[EMAIL_ADDRESS][DOMAIN_NAME]"
type input "[EMAIL_ADDRESS][DOMAIN_NAME]"
click at [433, 255] on button "Next" at bounding box center [432, 254] width 27 height 12
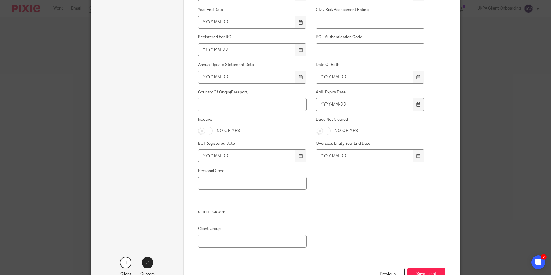
scroll to position [391, 0]
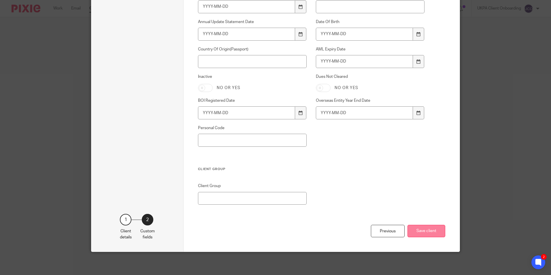
click at [427, 233] on button "Save client" at bounding box center [426, 231] width 38 height 12
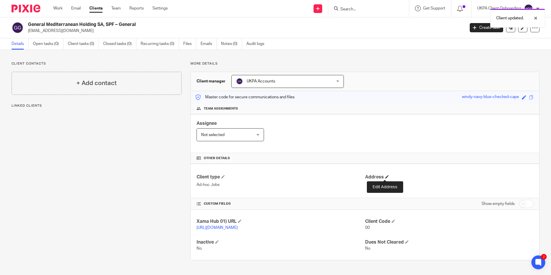
click at [385, 175] on span at bounding box center [386, 176] width 3 height 3
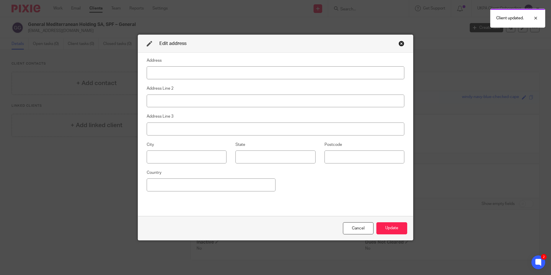
click at [172, 75] on input at bounding box center [276, 72] width 258 height 13
type input "[STREET_ADDRESS][PERSON_NAME]"
click at [393, 230] on button "Update" at bounding box center [391, 228] width 31 height 12
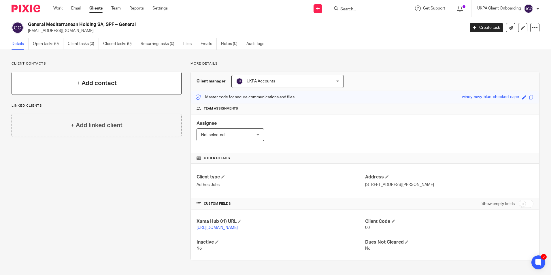
click at [88, 84] on h4 "+ Add contact" at bounding box center [96, 83] width 40 height 9
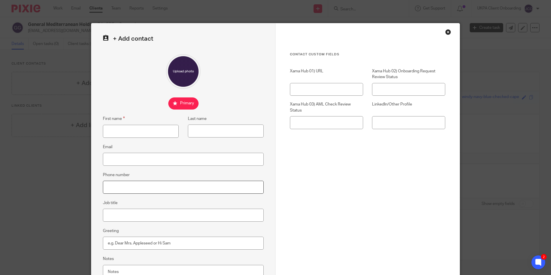
click at [127, 191] on input "Phone number" at bounding box center [183, 187] width 161 height 13
paste input "[PHONE_NUMBER]"
type input "+352 470 1681"
click at [118, 130] on input "First name" at bounding box center [141, 131] width 76 height 13
click at [138, 132] on input "First name" at bounding box center [141, 131] width 76 height 13
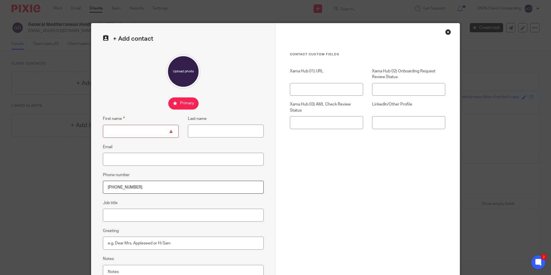
paste input "Zubair"
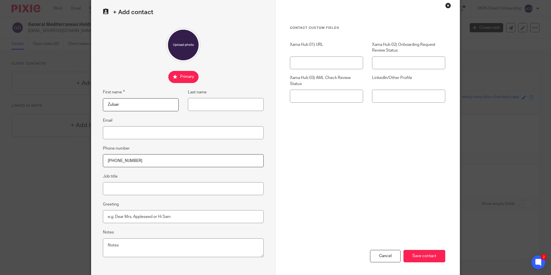
scroll to position [52, 0]
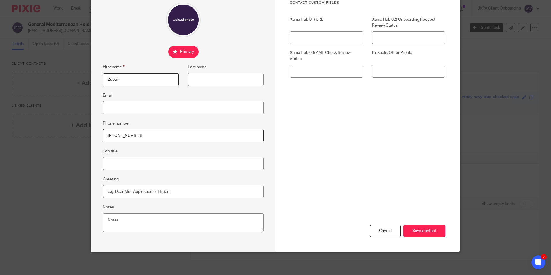
type input "Zubair"
click at [434, 237] on div "Cancel Save contact" at bounding box center [367, 202] width 155 height 97
click at [432, 235] on input "Save contact" at bounding box center [424, 231] width 42 height 12
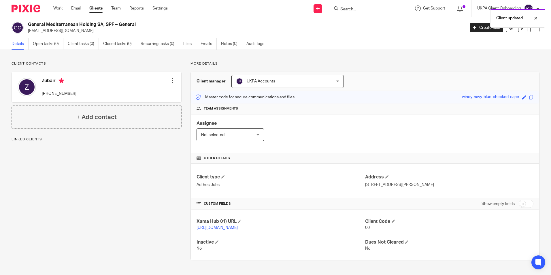
scroll to position [3, 0]
click at [393, 218] on h4 "Client Code" at bounding box center [449, 221] width 168 height 6
drag, startPoint x: 393, startPoint y: 216, endPoint x: 391, endPoint y: 219, distance: 3.3
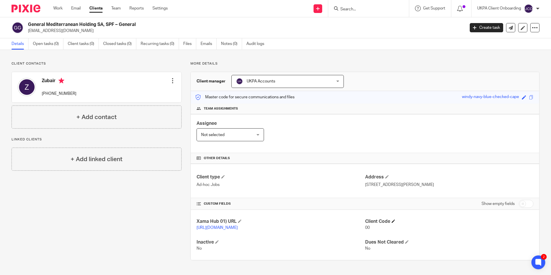
click at [389, 218] on h4 "Client Code" at bounding box center [449, 221] width 168 height 6
click at [393, 220] on span at bounding box center [393, 220] width 3 height 3
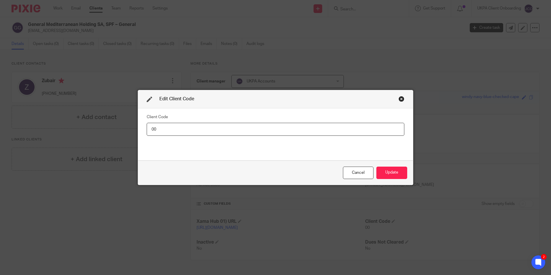
click at [197, 130] on input "00" at bounding box center [276, 129] width 258 height 13
type input "GEN003"
click at [381, 174] on button "Update" at bounding box center [391, 173] width 31 height 12
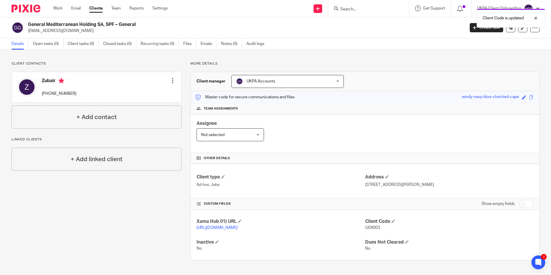
click at [111, 22] on h2 "General Mediterranean Holding SA, SPF – General" at bounding box center [201, 25] width 346 height 6
copy div "General Mediterranean Holding SA, SPF – General"
click at [76, 22] on h2 "General Mediterranean Holding SA, SPF – General" at bounding box center [201, 25] width 346 height 6
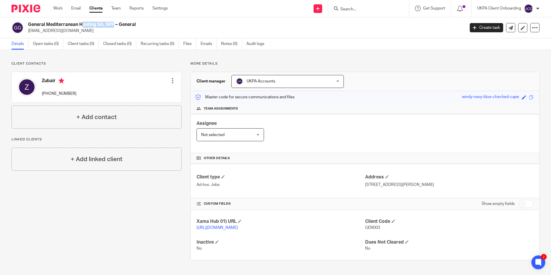
click at [76, 22] on h2 "General Mediterranean Holding SA, SPF – General" at bounding box center [201, 25] width 346 height 6
click at [354, 9] on input "Search" at bounding box center [366, 9] width 52 height 5
paste input "Kate Louise Millington"
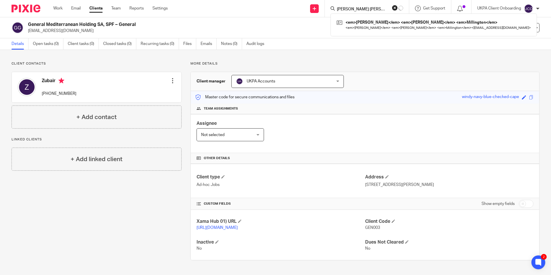
type input "Kate Louise Millington"
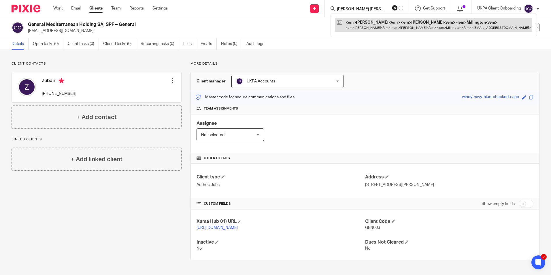
click at [353, 23] on link at bounding box center [433, 24] width 197 height 13
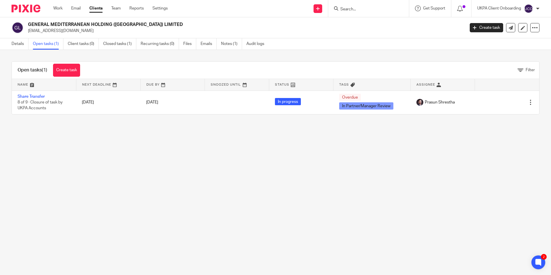
click at [366, 10] on input "Search" at bounding box center [366, 9] width 52 height 5
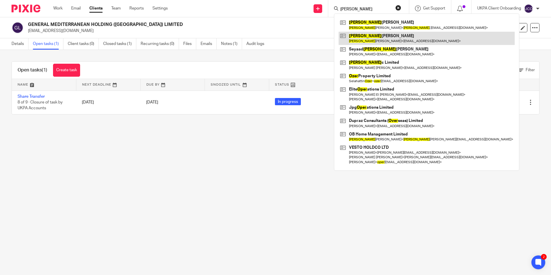
type input "omer"
click at [368, 34] on link at bounding box center [427, 38] width 176 height 13
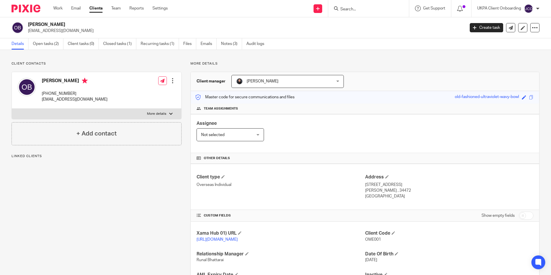
click at [59, 23] on h2 "[PERSON_NAME]" at bounding box center [201, 25] width 346 height 6
click at [59, 23] on h2 "Omer Ibrahim Bala" at bounding box center [201, 25] width 346 height 6
copy div "Omer Ibrahim Bala"
click at [372, 7] on input "Search" at bounding box center [366, 9] width 52 height 5
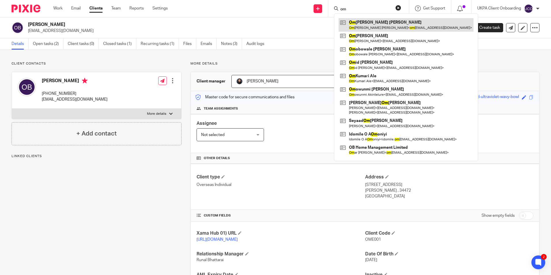
type input "om"
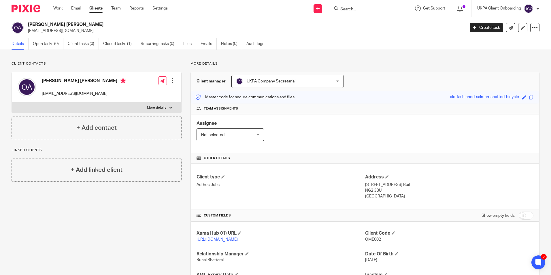
click at [353, 7] on input "Search" at bounding box center [366, 9] width 52 height 5
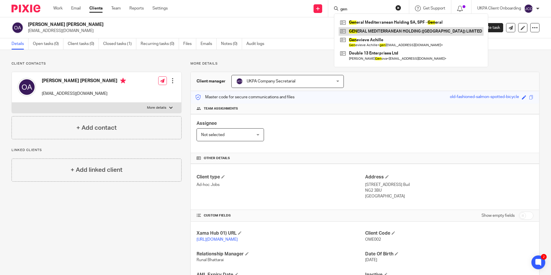
type input "gen"
click at [364, 33] on link at bounding box center [411, 31] width 145 height 9
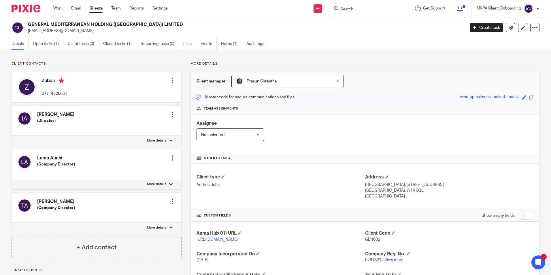
click at [354, 11] on input "Search" at bounding box center [366, 9] width 52 height 5
paste input "[STREET_ADDRESS] Management Company Limited"
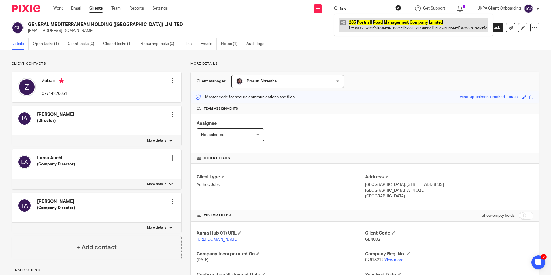
type input "[STREET_ADDRESS] Management Company Limited"
click at [369, 29] on link at bounding box center [414, 24] width 150 height 13
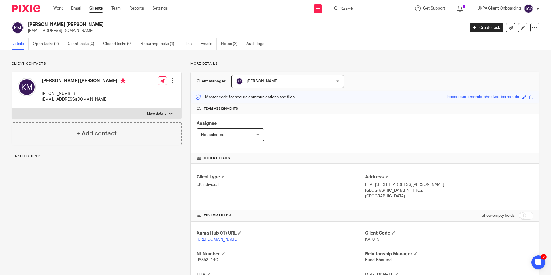
click at [353, 10] on input "Search" at bounding box center [366, 9] width 52 height 5
paste input "[PERSON_NAME]"
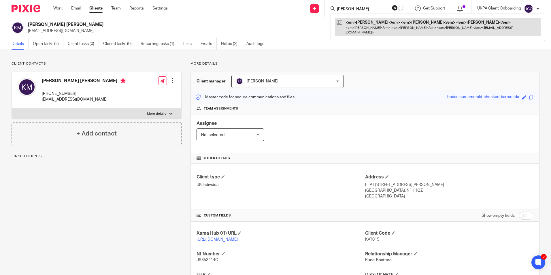
type input "[PERSON_NAME]"
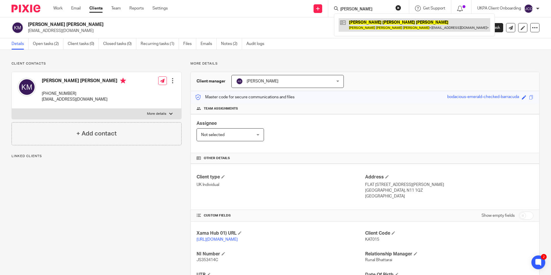
click at [377, 23] on link at bounding box center [415, 24] width 152 height 13
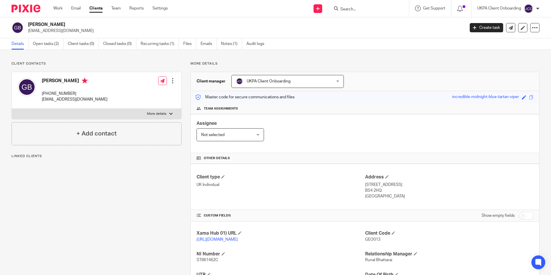
click at [361, 9] on input "Search" at bounding box center [366, 9] width 52 height 5
paste input "georgebullen557@outlook.com"
type input "georgebullen557@outlook.com"
click at [280, 84] on span "UKPA Client Onboarding" at bounding box center [279, 81] width 86 height 12
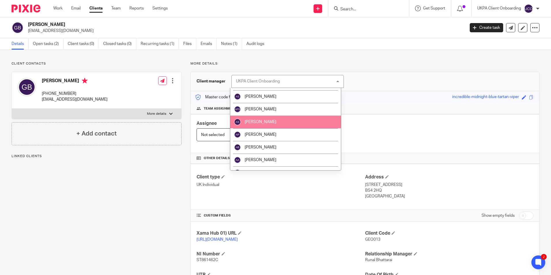
scroll to position [58, 0]
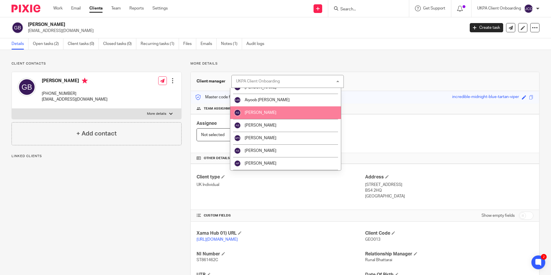
click at [259, 114] on span "[PERSON_NAME]" at bounding box center [261, 113] width 32 height 4
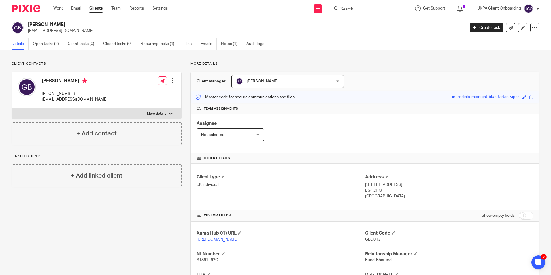
click at [352, 9] on input "Search" at bounding box center [366, 9] width 52 height 5
paste input "235 Portnall Road Management Company Limited"
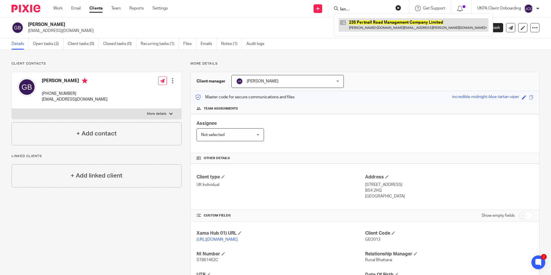
type input "235 Portnall Road Management Company Limited"
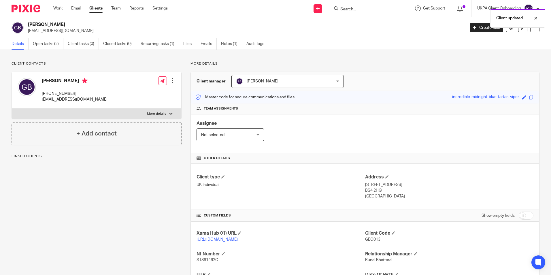
click at [358, 10] on div "Client updated." at bounding box center [410, 17] width 270 height 22
click at [361, 11] on input "Search" at bounding box center [366, 9] width 52 height 5
paste input "[EMAIL_ADDRESS][DOMAIN_NAME]"
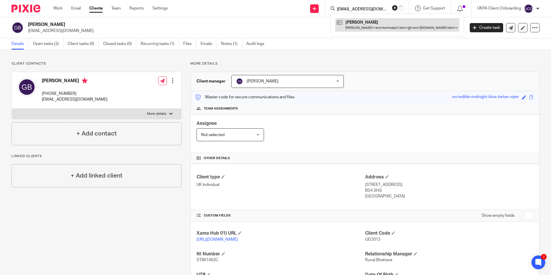
type input "[EMAIL_ADDRESS][DOMAIN_NAME]"
click at [360, 26] on link at bounding box center [397, 24] width 124 height 13
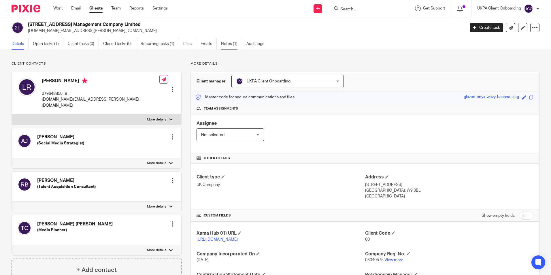
click at [233, 46] on link "Notes (1)" at bounding box center [231, 43] width 21 height 11
click at [271, 80] on span "UKPA Client Onboarding" at bounding box center [269, 81] width 44 height 4
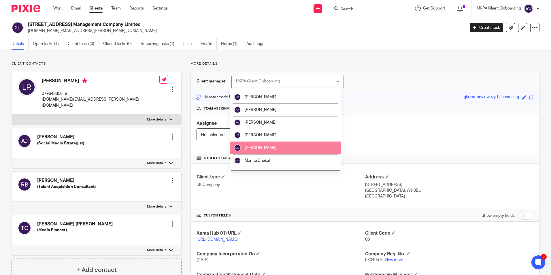
scroll to position [403, 0]
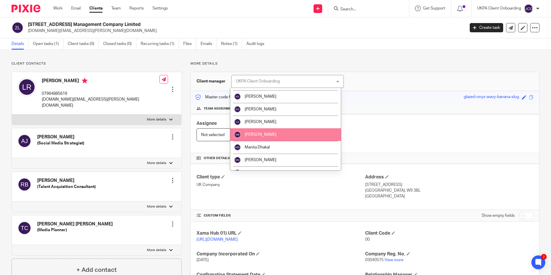
click at [261, 133] on span "[PERSON_NAME]" at bounding box center [261, 135] width 32 height 4
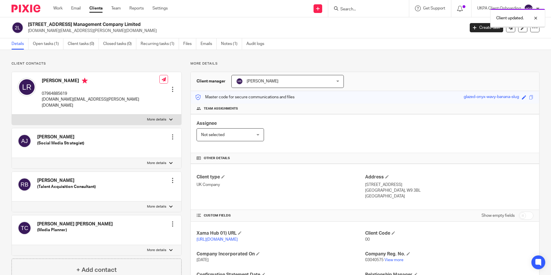
drag, startPoint x: 349, startPoint y: 19, endPoint x: 353, endPoint y: 8, distance: 11.5
click at [353, 8] on div "Client updated." at bounding box center [410, 17] width 270 height 22
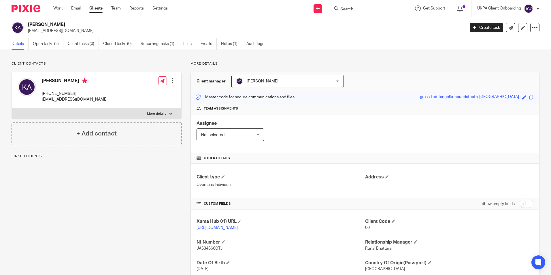
drag, startPoint x: 0, startPoint y: 0, endPoint x: 50, endPoint y: 30, distance: 58.6
click at [50, 30] on p "[EMAIL_ADDRESS][DOMAIN_NAME]" at bounding box center [244, 31] width 433 height 6
click at [347, 11] on input "Search" at bounding box center [366, 9] width 52 height 5
paste input "kerimalp2@gmail.com"
click at [387, 10] on input "kerimalp2@gmail.com" at bounding box center [366, 9] width 52 height 5
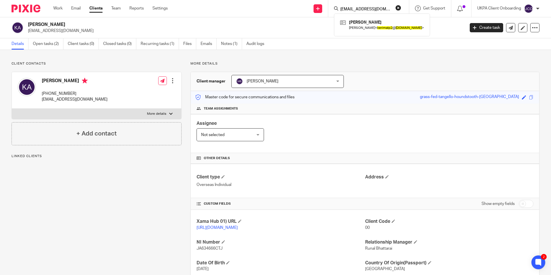
click at [387, 10] on input "kerimalp2@gmail.com" at bounding box center [366, 9] width 52 height 5
paste input "ustinugboro"
type input "ustinugboro@gmail.com"
click at [367, 22] on link at bounding box center [404, 22] width 131 height 9
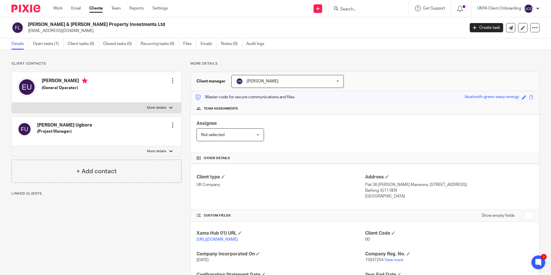
scroll to position [56, 0]
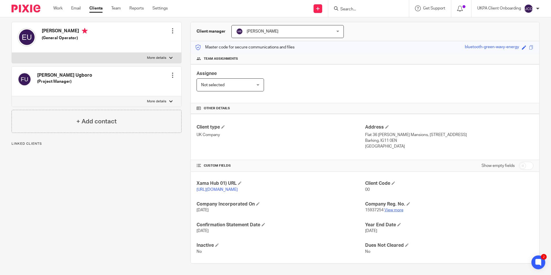
click at [392, 209] on link "View more" at bounding box center [393, 210] width 19 height 4
click at [370, 6] on form at bounding box center [370, 8] width 61 height 7
click at [366, 10] on input "Search" at bounding box center [366, 9] width 52 height 5
paste input "Manish Jayant Mandavia"
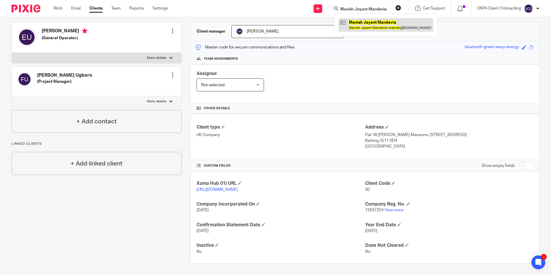
type input "Manish Jayant Mandavia"
click at [368, 23] on link at bounding box center [386, 24] width 94 height 13
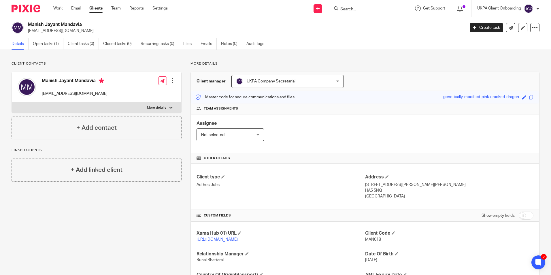
click at [353, 8] on input "Search" at bounding box center [366, 9] width 52 height 5
paste input "Thomas Flo Jensen"
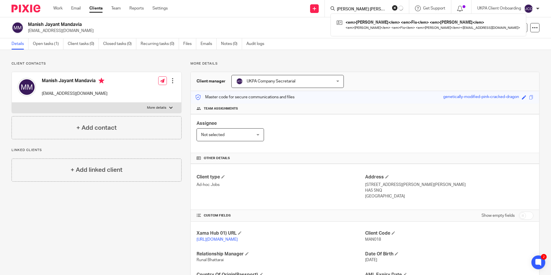
type input "Thomas Flo Jensen"
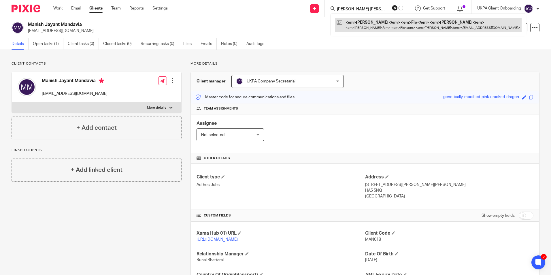
click at [360, 23] on link at bounding box center [428, 24] width 186 height 13
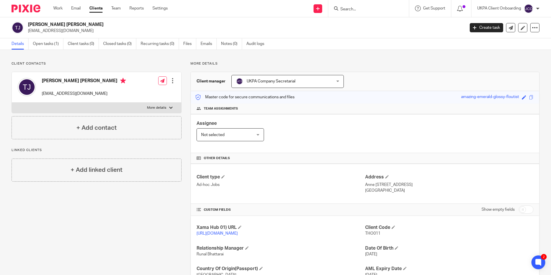
click at [366, 10] on input "Search" at bounding box center [366, 9] width 52 height 5
paste input "Maliya Ltd"
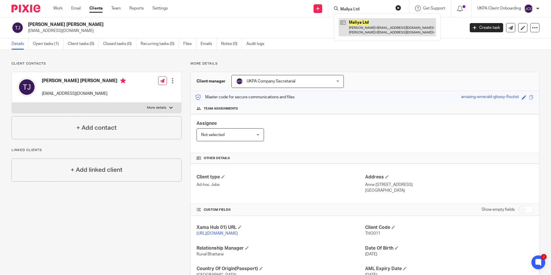
type input "Maliya Ltd"
click at [369, 27] on link at bounding box center [387, 27] width 97 height 18
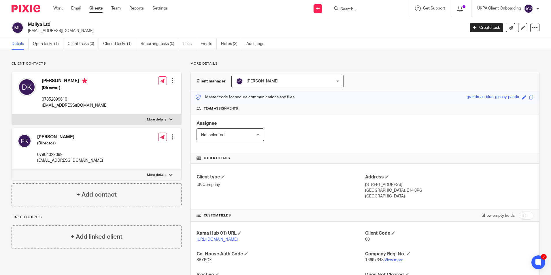
click at [366, 7] on input "Search" at bounding box center [366, 9] width 52 height 5
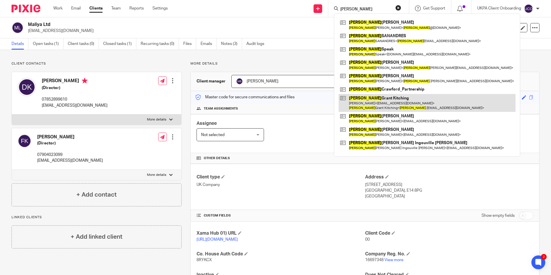
type input "david"
click at [365, 101] on link at bounding box center [427, 103] width 177 height 18
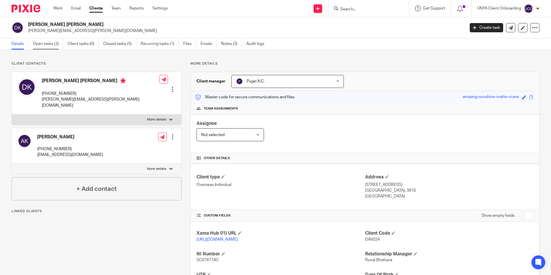
drag, startPoint x: 39, startPoint y: 28, endPoint x: 45, endPoint y: 43, distance: 16.3
click at [39, 29] on p "[PERSON_NAME][EMAIL_ADDRESS][PERSON_NAME][DOMAIN_NAME]" at bounding box center [244, 31] width 433 height 6
click at [45, 43] on link "Open tasks (2)" at bounding box center [48, 43] width 31 height 11
